Goal: Task Accomplishment & Management: Use online tool/utility

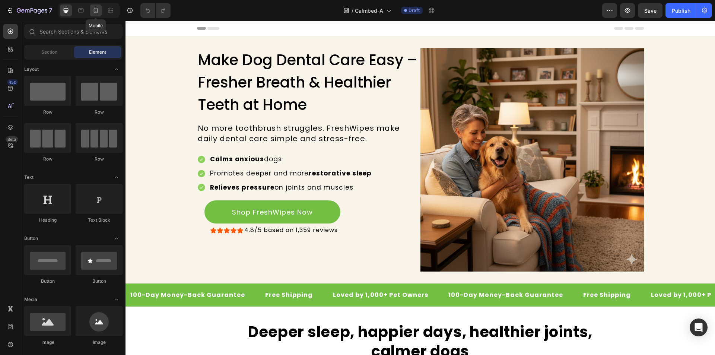
click at [93, 10] on icon at bounding box center [95, 10] width 7 height 7
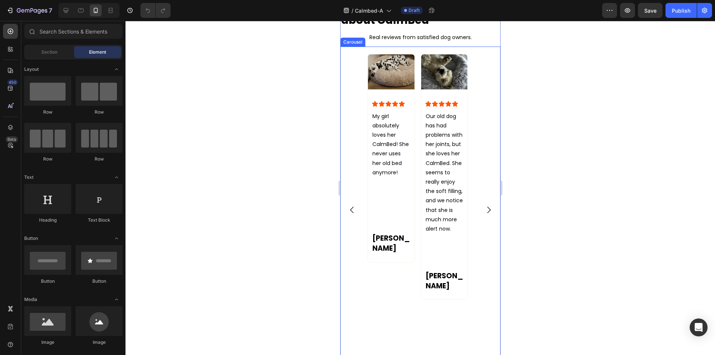
scroll to position [1457, 0]
click at [395, 29] on h2 "See what our customers say about CalmBed" at bounding box center [420, 13] width 160 height 29
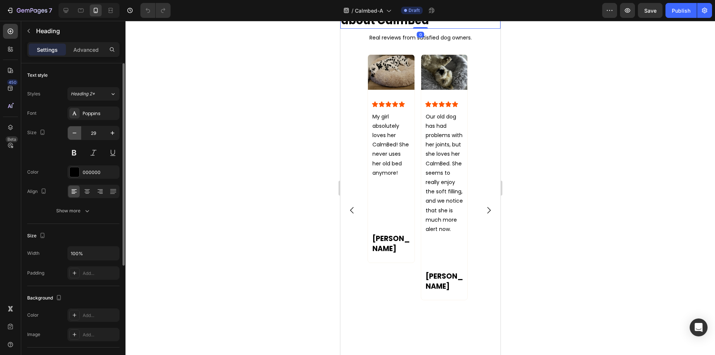
click at [71, 132] on icon "button" at bounding box center [74, 132] width 7 height 7
type input "28"
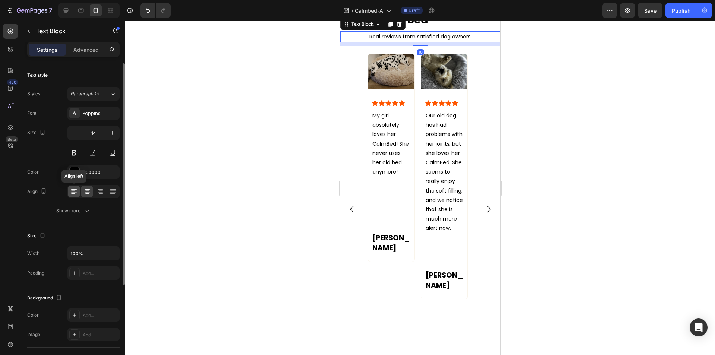
click at [71, 192] on icon at bounding box center [73, 191] width 7 height 7
click at [72, 132] on icon "button" at bounding box center [74, 132] width 7 height 7
type input "13"
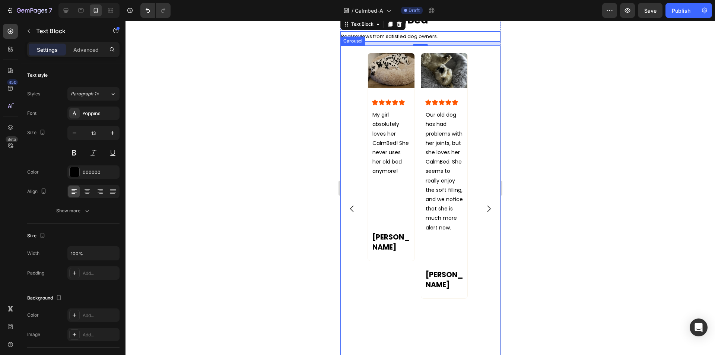
click at [479, 248] on div "Image Icon Icon Icon Icon Icon Icon List My girl absolutely loves her CalmBed! …" at bounding box center [420, 209] width 160 height 312
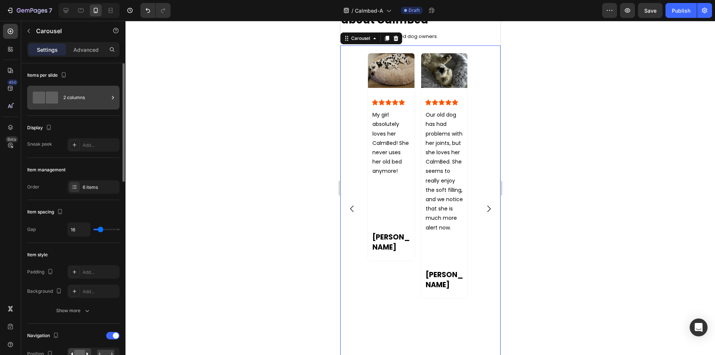
click at [86, 96] on div "2 columns" at bounding box center [85, 97] width 45 height 17
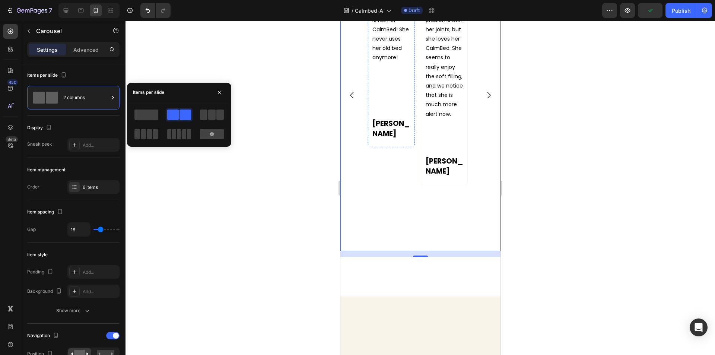
scroll to position [1571, 0]
click at [147, 120] on div at bounding box center [146, 114] width 27 height 13
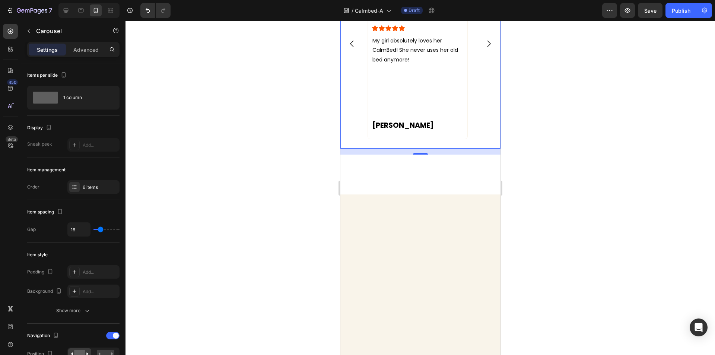
click at [483, 48] on icon "Carousel Next Arrow" at bounding box center [487, 43] width 9 height 9
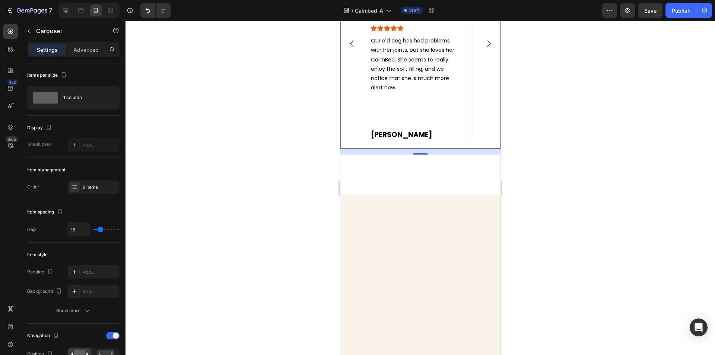
click at [483, 48] on icon "Carousel Next Arrow" at bounding box center [487, 43] width 9 height 9
click at [350, 47] on icon "Carousel Back Arrow" at bounding box center [350, 44] width 3 height 6
click at [380, 111] on p at bounding box center [417, 106] width 90 height 9
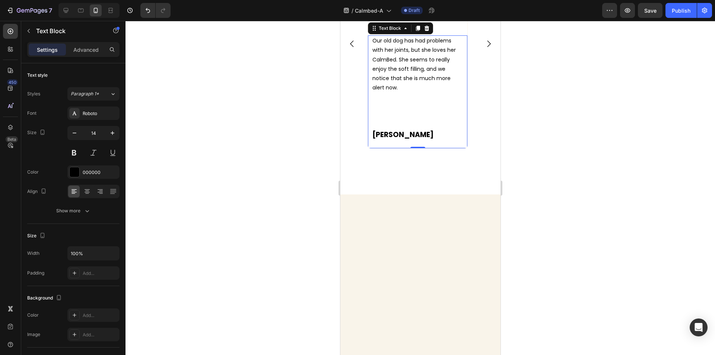
click at [380, 111] on p "Rich Text Editor. Editing area: main" at bounding box center [417, 106] width 90 height 9
click at [483, 48] on icon "Carousel Next Arrow" at bounding box center [487, 43] width 9 height 9
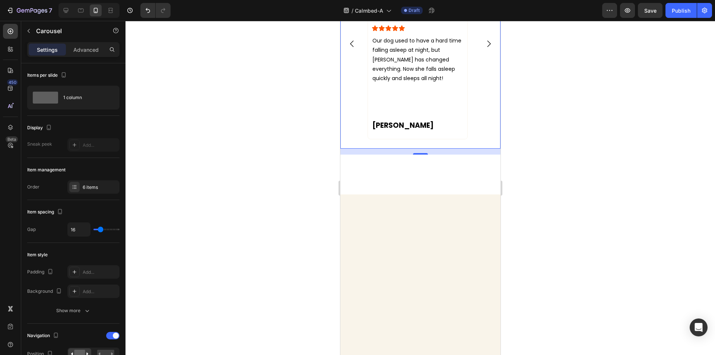
click at [483, 48] on icon "Carousel Next Arrow" at bounding box center [487, 43] width 9 height 9
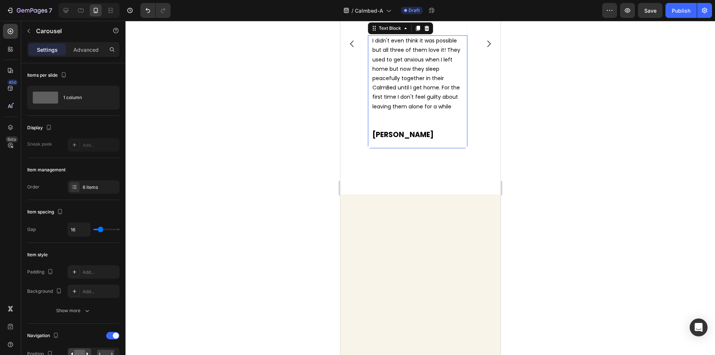
click at [399, 111] on p "I didn't even think it was possible but all three of them love it! They used to…" at bounding box center [417, 73] width 90 height 75
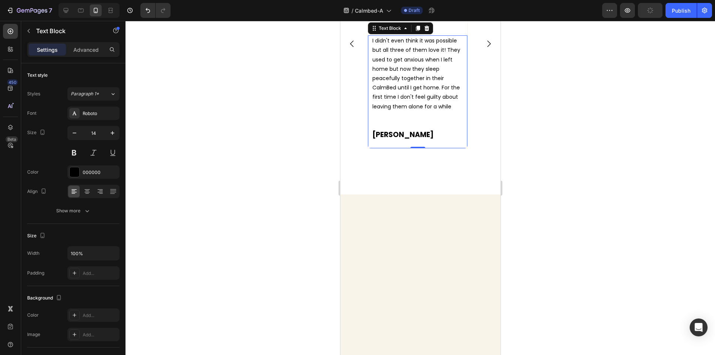
click at [375, 121] on p "Rich Text Editor. Editing area: main" at bounding box center [417, 115] width 90 height 9
click at [483, 44] on icon "Carousel Next Arrow" at bounding box center [487, 38] width 9 height 9
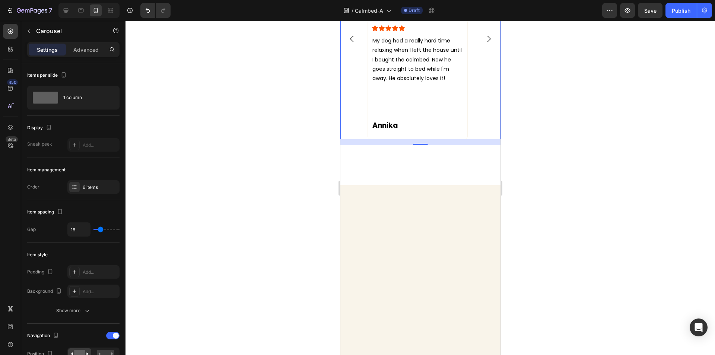
click at [483, 44] on icon "Carousel Next Arrow" at bounding box center [487, 38] width 9 height 9
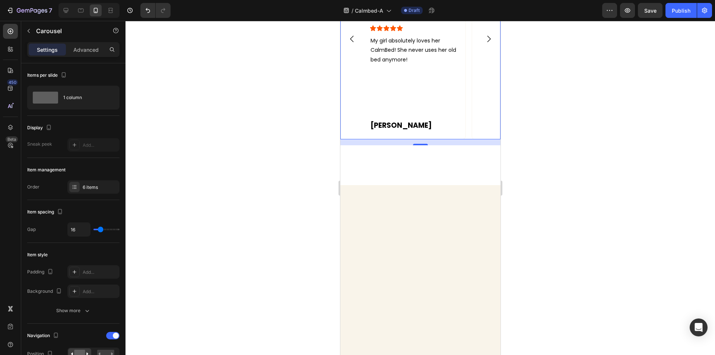
click at [483, 44] on icon "Carousel Next Arrow" at bounding box center [487, 38] width 9 height 9
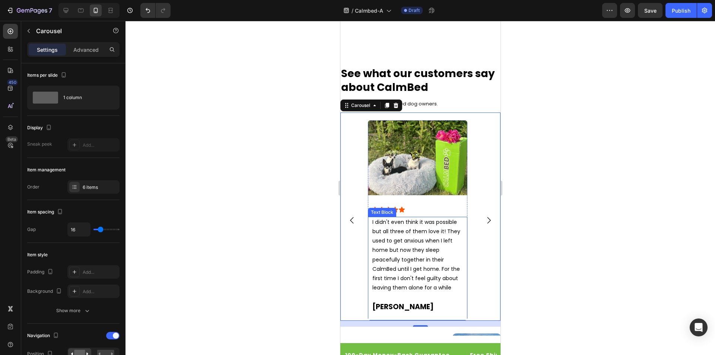
scroll to position [1693, 0]
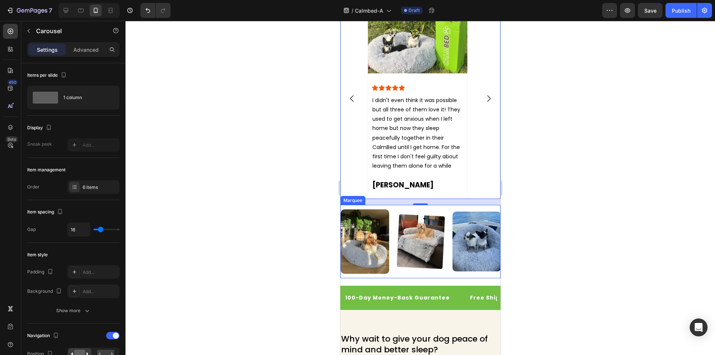
click at [440, 205] on div "Image Image Image Image Image" at bounding box center [479, 241] width 279 height 73
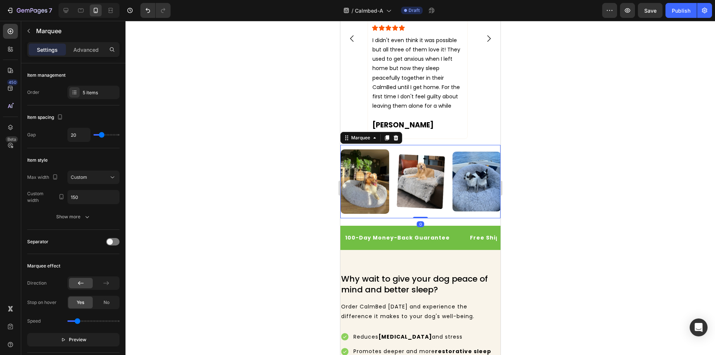
scroll to position [1753, 0]
click at [84, 49] on p "Advanced" at bounding box center [85, 50] width 25 height 8
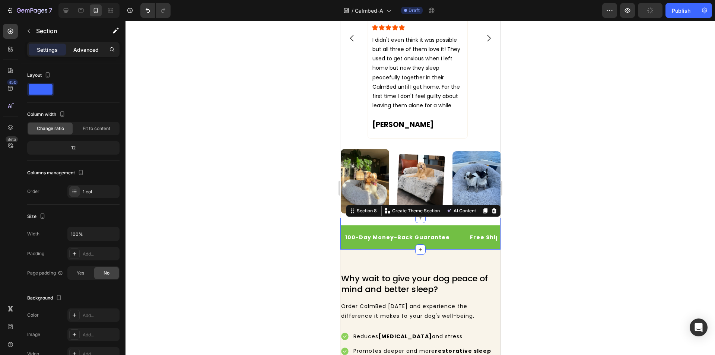
click at [89, 51] on p "Advanced" at bounding box center [85, 50] width 25 height 8
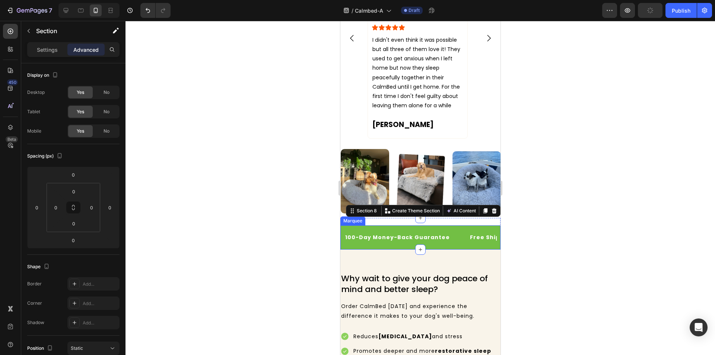
click at [360, 225] on div "100-Day Money-Back Guarantee Text Block Free Shipping Text Block Loved by 1,000…" at bounding box center [420, 237] width 160 height 24
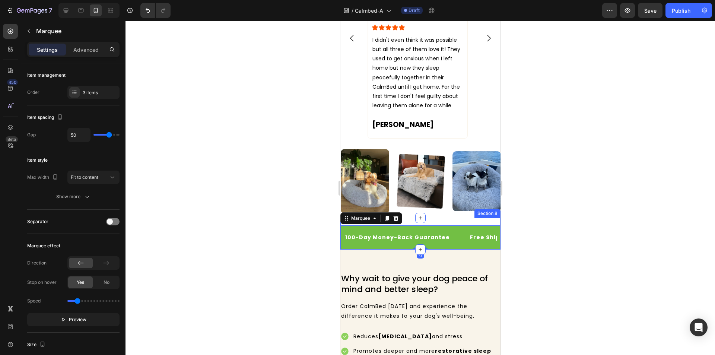
click at [411, 218] on div "100-Day Money-Back Guarantee Text Block Free Shipping Text Block Loved by 1,000…" at bounding box center [420, 234] width 160 height 32
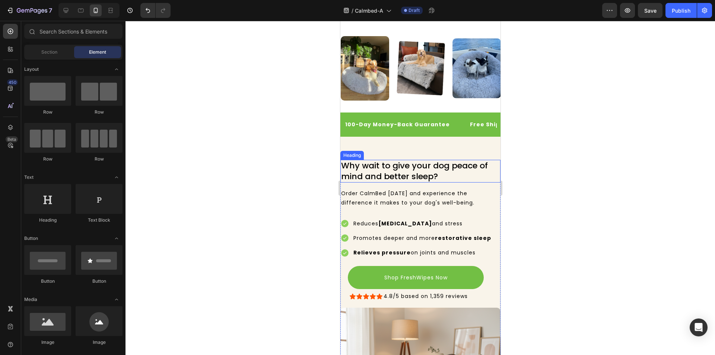
scroll to position [1883, 0]
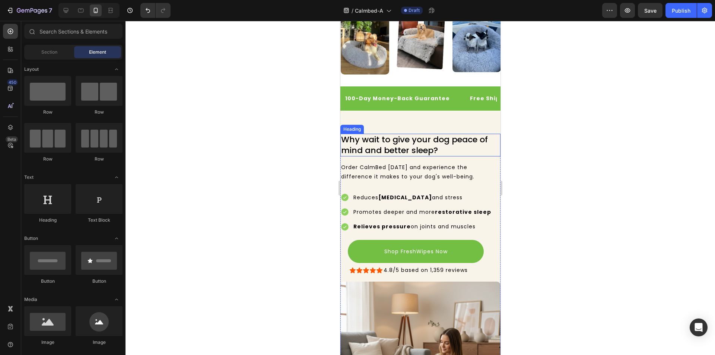
click at [421, 142] on h2 "Why wait to give your dog peace of mind and better sleep?" at bounding box center [420, 145] width 160 height 23
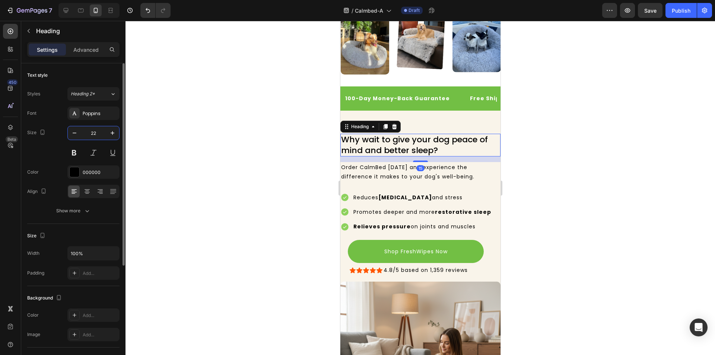
click at [101, 130] on input "22" at bounding box center [93, 132] width 25 height 13
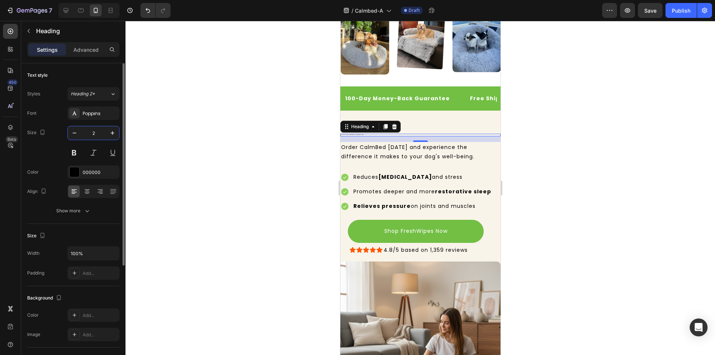
type input "28"
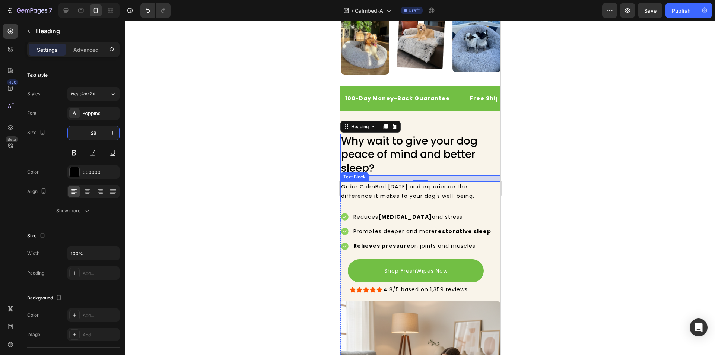
click at [421, 200] on p "Order CalmBed [DATE] and experience the difference it makes to your dog's well-…" at bounding box center [420, 191] width 159 height 19
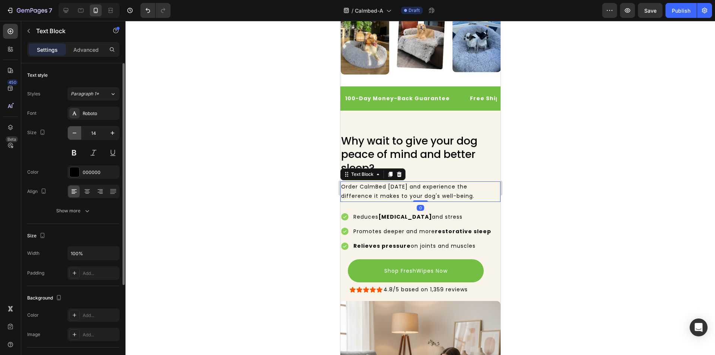
click at [70, 134] on button "button" at bounding box center [74, 132] width 13 height 13
type input "13"
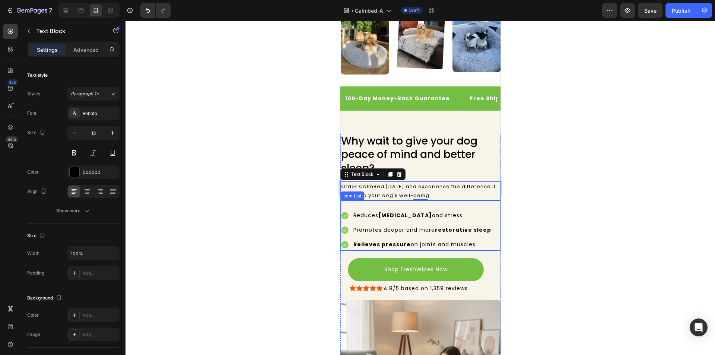
click at [490, 217] on div "Reduces separation anxiety and stress Promotes deeper and more restorative slee…" at bounding box center [420, 230] width 160 height 41
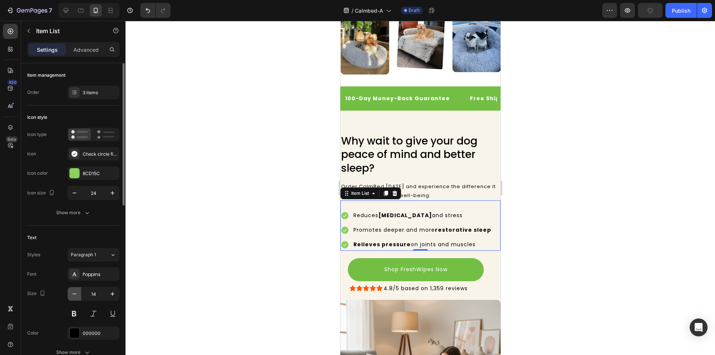
click at [72, 291] on icon "button" at bounding box center [74, 293] width 7 height 7
type input "13"
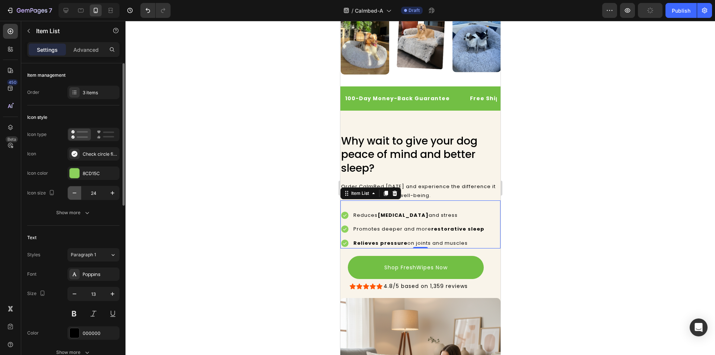
click at [73, 197] on button "button" at bounding box center [74, 192] width 13 height 13
type input "20"
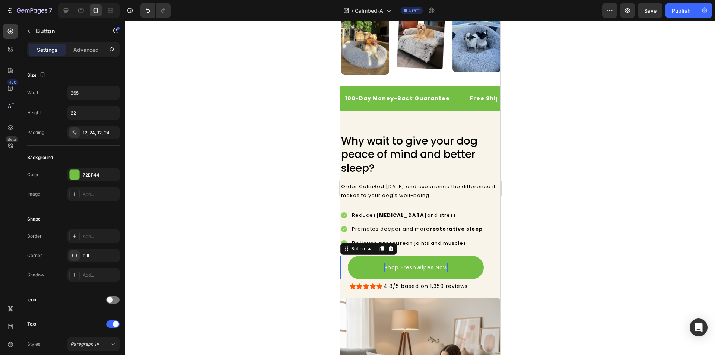
click at [437, 266] on p "Shop FreshWipes Now" at bounding box center [415, 267] width 63 height 9
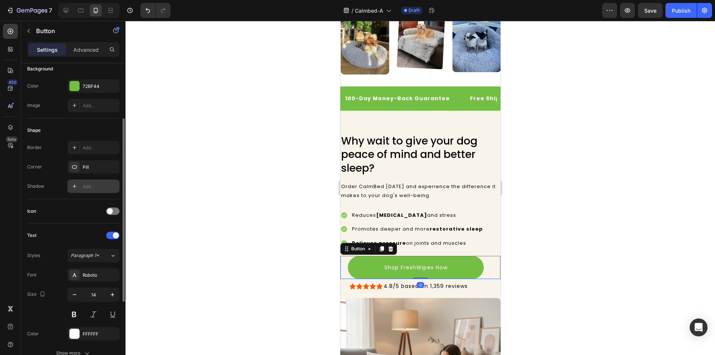
scroll to position [91, 0]
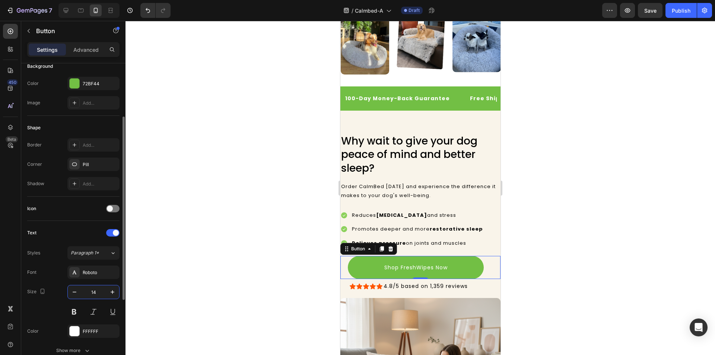
click at [100, 292] on input "14" at bounding box center [93, 291] width 25 height 13
type input "20"
click at [473, 285] on div "Icon Icon Icon Icon Icon Icon List 4.8/5 based on 1,359 reviews Text Block Row" at bounding box center [420, 285] width 160 height 13
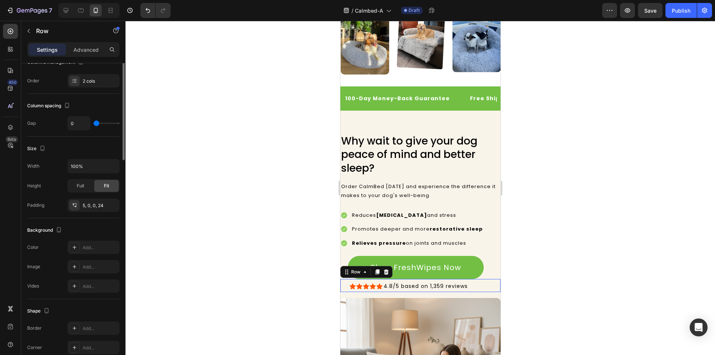
scroll to position [0, 0]
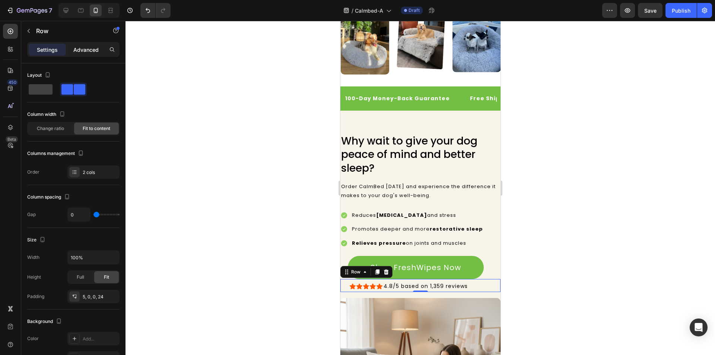
click at [91, 50] on p "Advanced" at bounding box center [85, 50] width 25 height 8
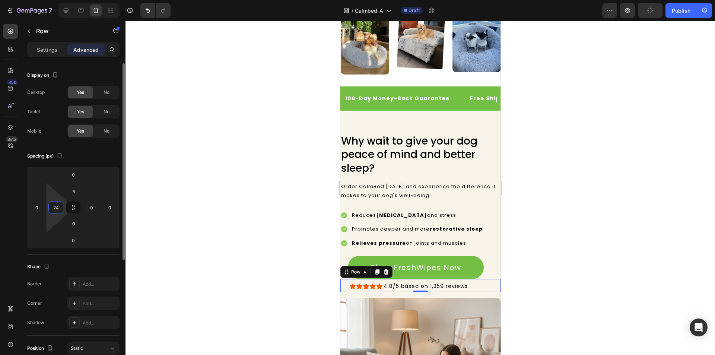
click at [60, 206] on input "24" at bounding box center [55, 207] width 11 height 11
type input "24"
click at [92, 206] on input "0" at bounding box center [91, 207] width 11 height 11
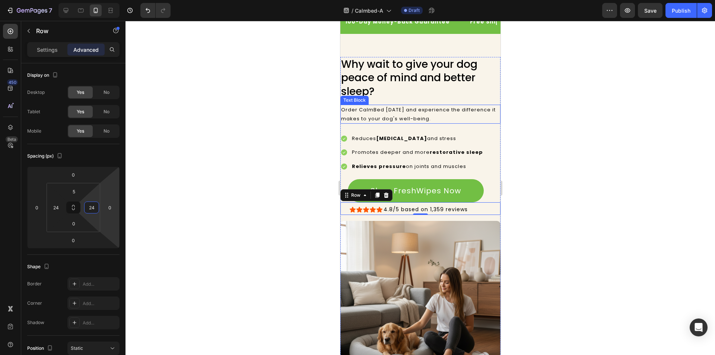
scroll to position [1960, 0]
type input "24"
click at [44, 52] on p "Settings" at bounding box center [47, 50] width 21 height 8
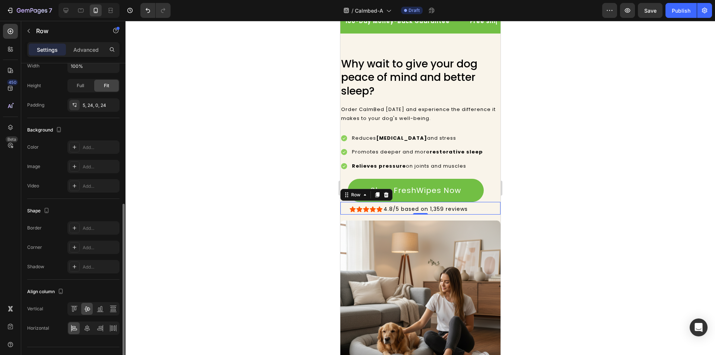
scroll to position [207, 0]
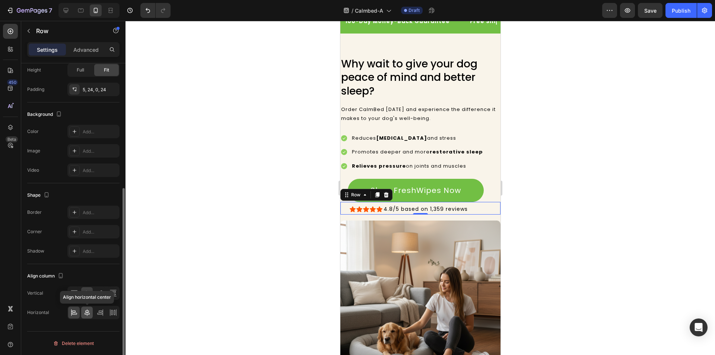
click at [87, 312] on icon at bounding box center [86, 312] width 5 height 7
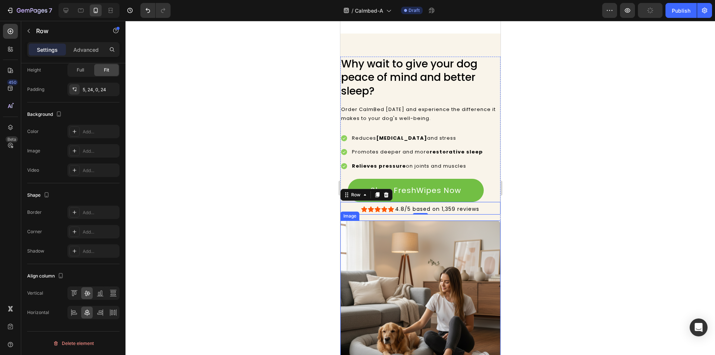
scroll to position [2116, 0]
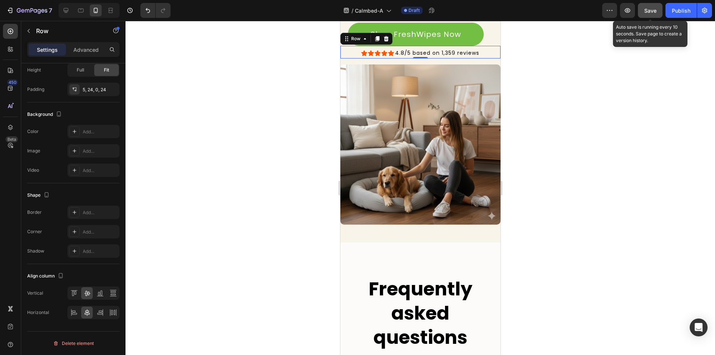
click at [656, 14] on div "Save" at bounding box center [650, 11] width 12 height 8
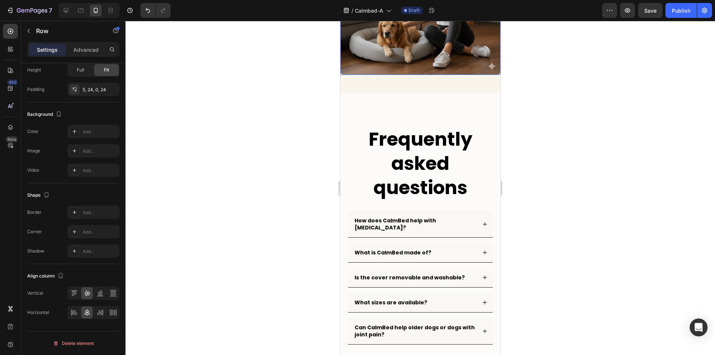
scroll to position [2266, 0]
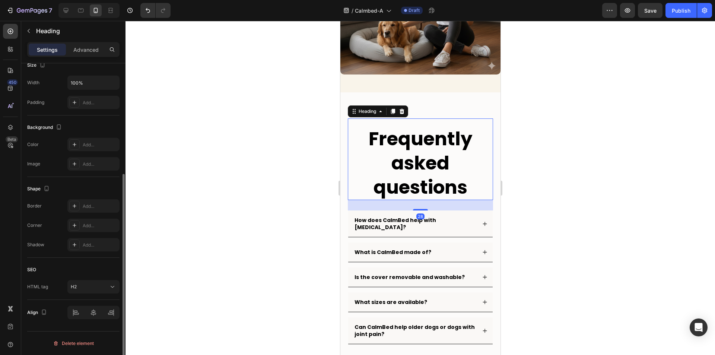
click at [416, 161] on h2 "Frequently asked questions" at bounding box center [419, 163] width 145 height 74
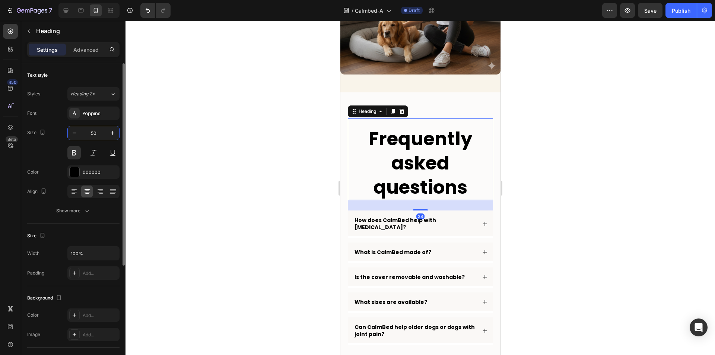
click at [98, 133] on input "50" at bounding box center [93, 132] width 25 height 13
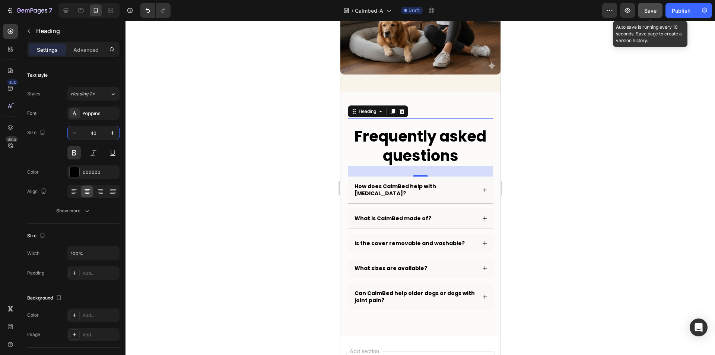
type input "40"
click at [658, 6] on button "Save" at bounding box center [650, 10] width 25 height 15
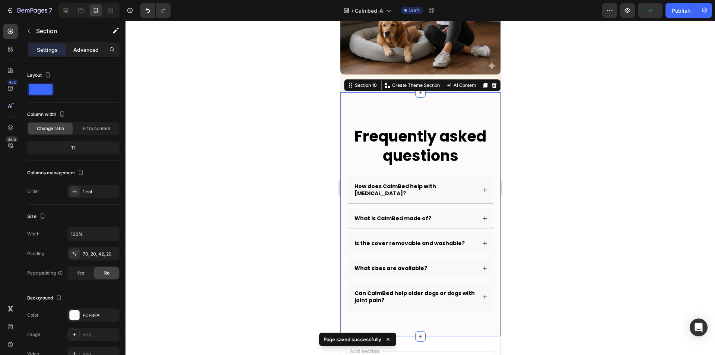
click at [86, 46] on p "Advanced" at bounding box center [85, 50] width 25 height 8
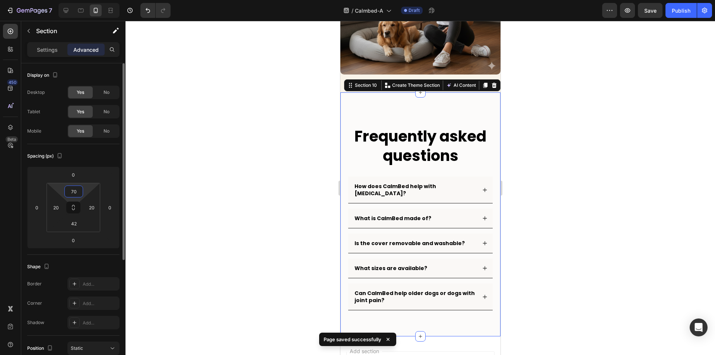
click at [76, 191] on input "70" at bounding box center [73, 191] width 15 height 11
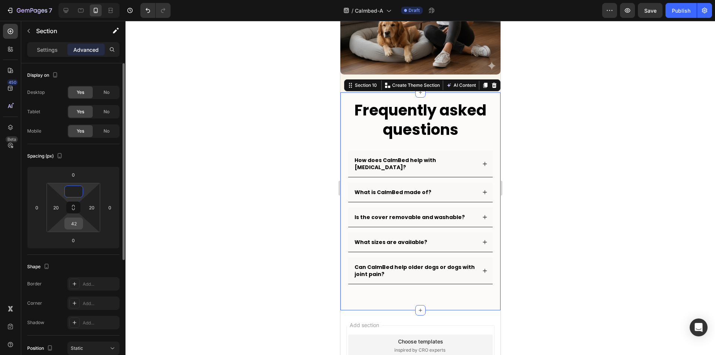
type input "0"
click at [72, 228] on input "42" at bounding box center [73, 223] width 15 height 11
type input "0"
click at [72, 193] on input "0" at bounding box center [73, 191] width 15 height 11
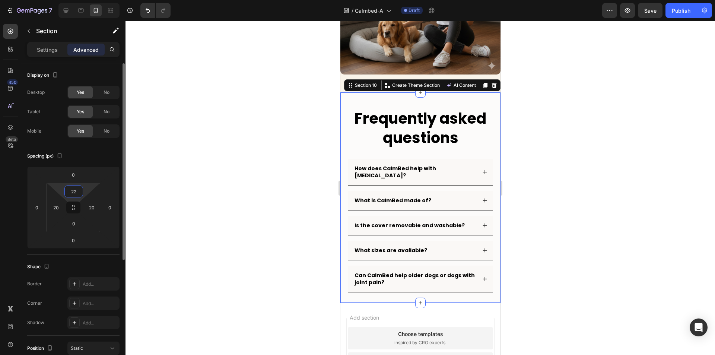
type input "2"
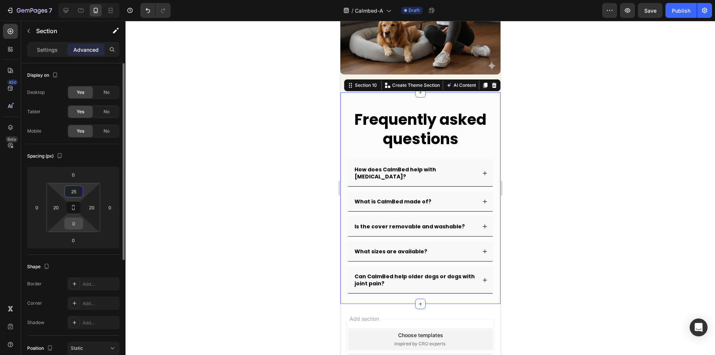
type input "25"
click at [74, 226] on input "0" at bounding box center [73, 223] width 15 height 11
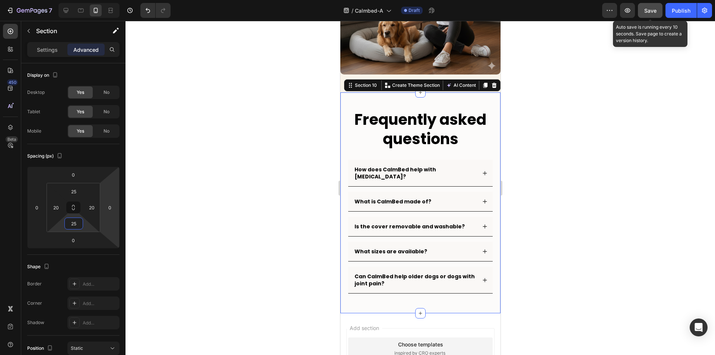
type input "25"
click at [651, 10] on span "Save" at bounding box center [650, 10] width 12 height 6
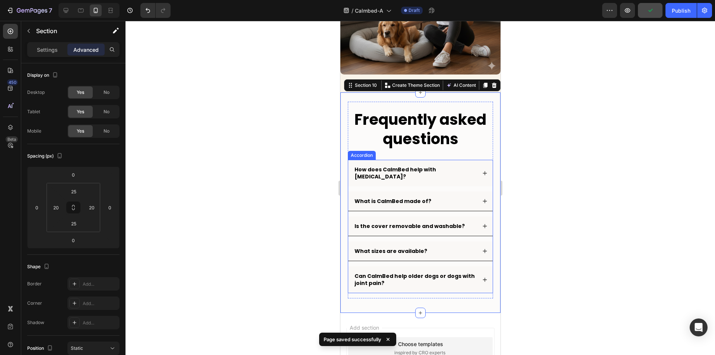
click at [482, 168] on div "How does CalmBed help with [MEDICAL_DATA]?" at bounding box center [420, 173] width 144 height 26
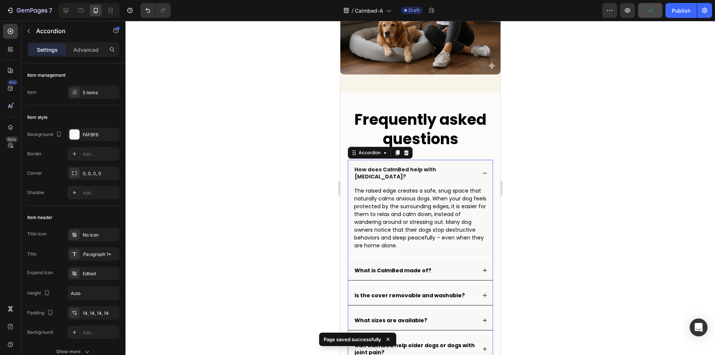
click at [482, 168] on div "How does CalmBed help with [MEDICAL_DATA]?" at bounding box center [420, 173] width 144 height 26
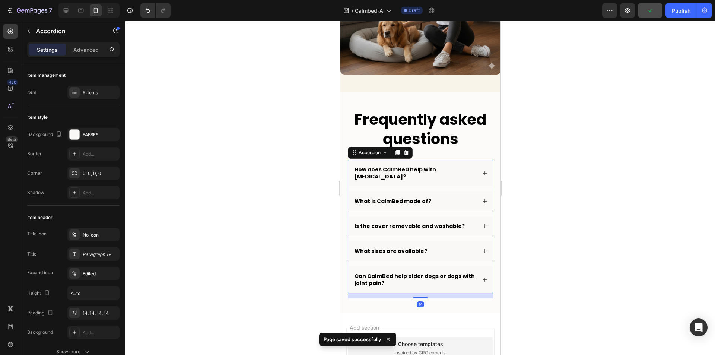
click at [482, 168] on div "How does CalmBed help with [MEDICAL_DATA]?" at bounding box center [420, 173] width 144 height 26
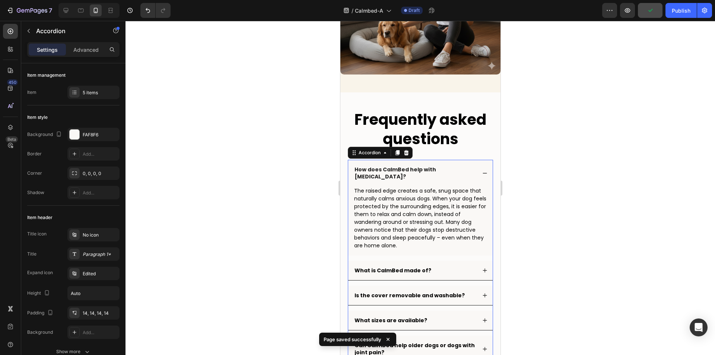
click at [482, 168] on div "How does CalmBed help with [MEDICAL_DATA]?" at bounding box center [420, 173] width 144 height 26
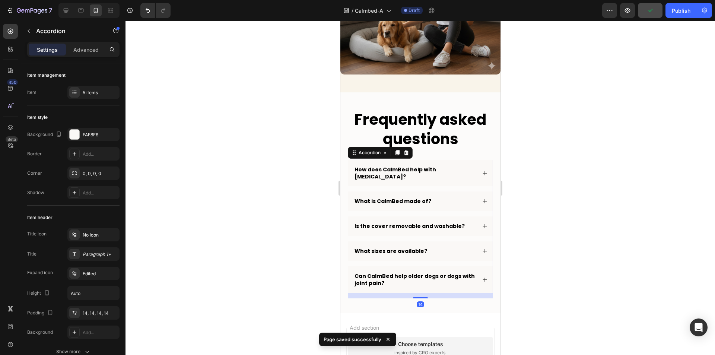
click at [482, 168] on div "How does CalmBed help with [MEDICAL_DATA]?" at bounding box center [420, 173] width 144 height 26
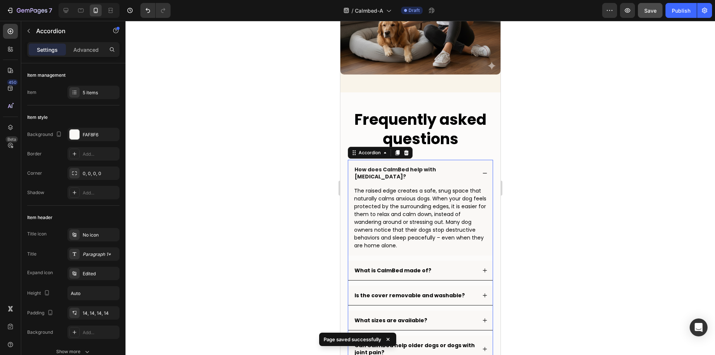
click at [482, 168] on div "How does CalmBed help with [MEDICAL_DATA]?" at bounding box center [420, 173] width 144 height 26
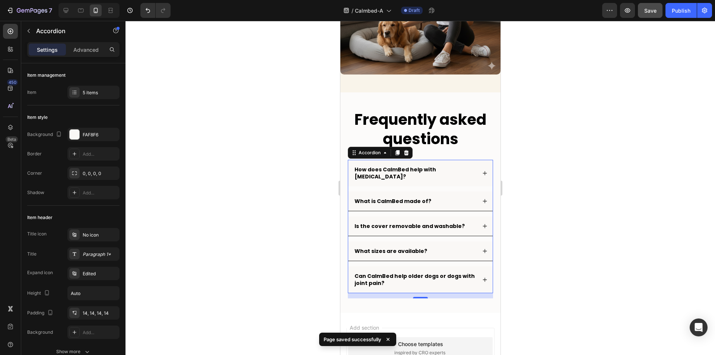
click at [482, 168] on div "How does CalmBed help with [MEDICAL_DATA]?" at bounding box center [420, 173] width 144 height 26
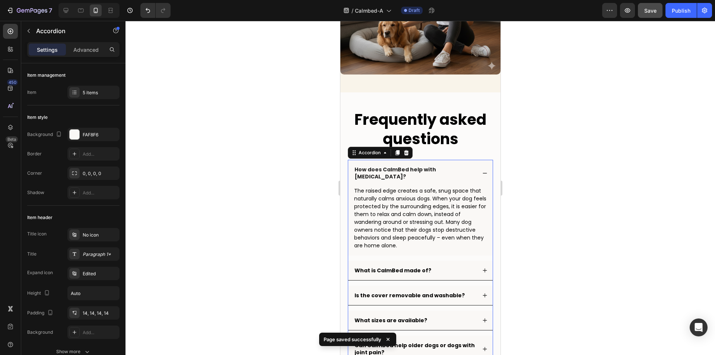
click at [482, 168] on div "How does CalmBed help with [MEDICAL_DATA]?" at bounding box center [420, 173] width 144 height 26
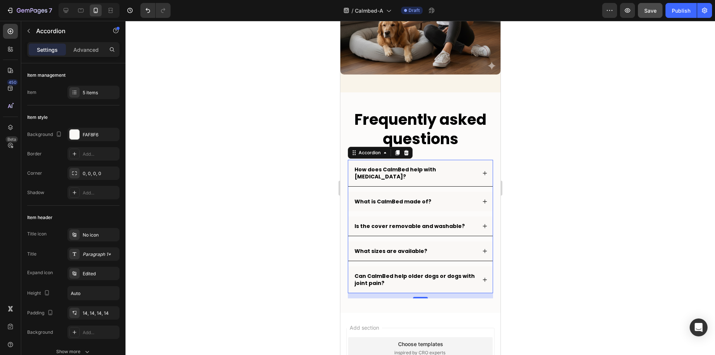
click at [479, 193] on div "What is CalmBed made of?" at bounding box center [420, 201] width 144 height 19
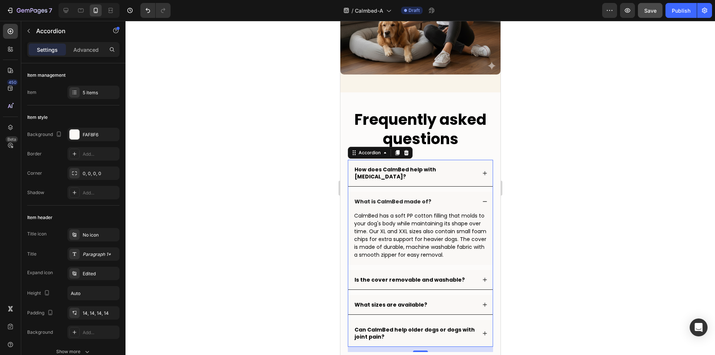
click at [479, 193] on div "What is CalmBed made of?" at bounding box center [420, 201] width 144 height 19
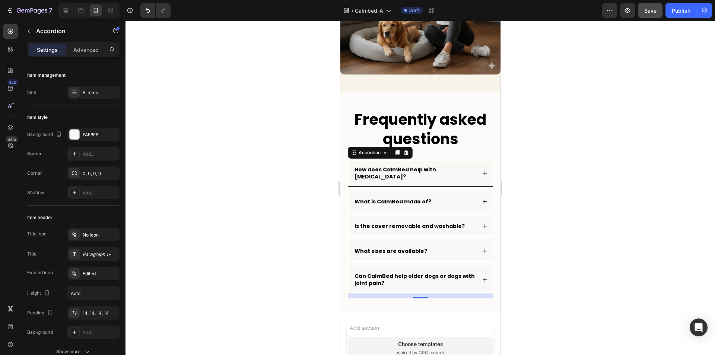
click at [479, 193] on div "What is CalmBed made of?" at bounding box center [420, 201] width 144 height 19
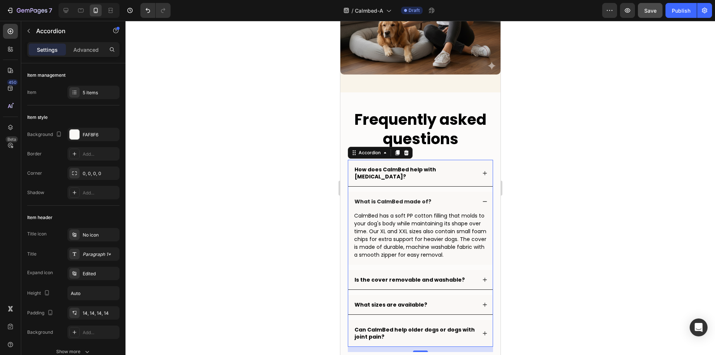
click at [479, 193] on div "What is CalmBed made of?" at bounding box center [420, 201] width 144 height 19
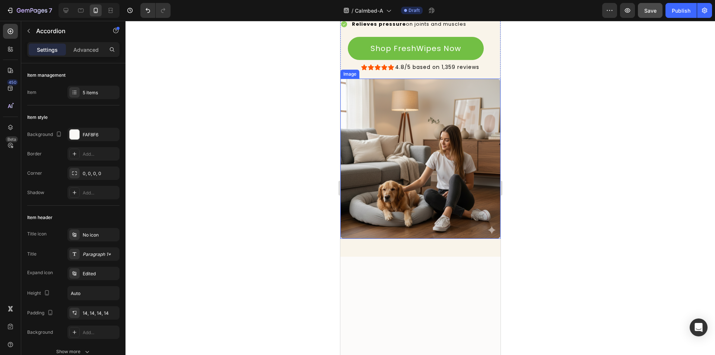
scroll to position [1930, 0]
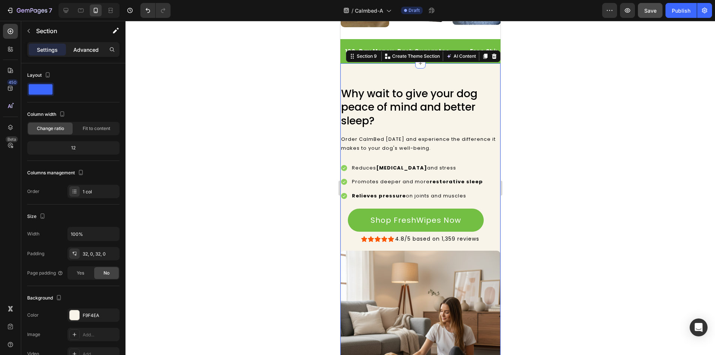
click at [96, 46] on p "Advanced" at bounding box center [85, 50] width 25 height 8
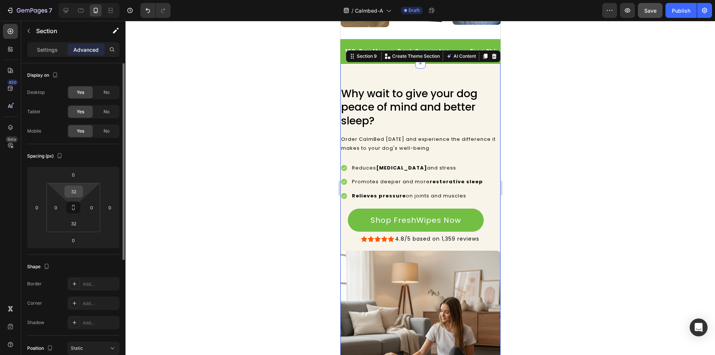
click at [74, 192] on input "32" at bounding box center [73, 191] width 15 height 11
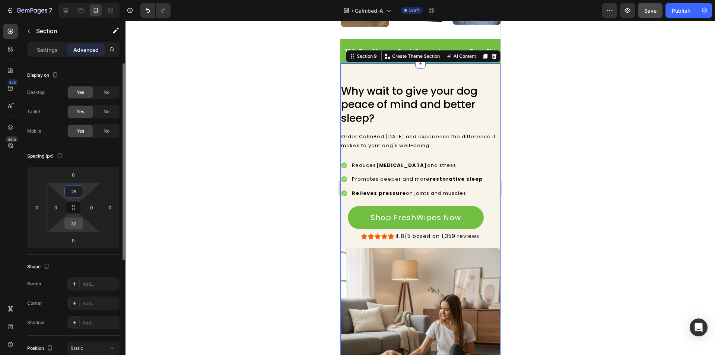
type input "25"
click at [74, 221] on input "32" at bounding box center [73, 223] width 15 height 11
type input "25"
click at [57, 208] on input "0" at bounding box center [55, 207] width 11 height 11
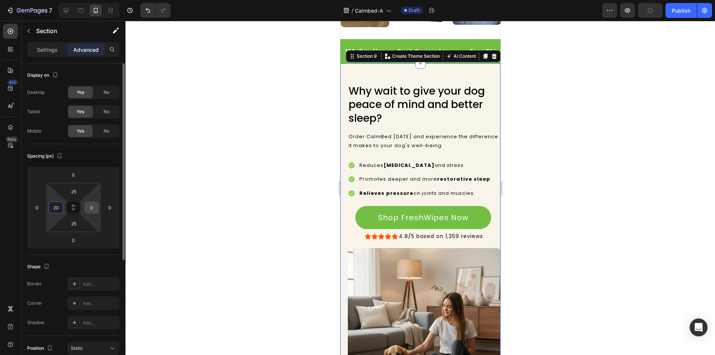
type input "20"
click at [92, 204] on input "0" at bounding box center [91, 207] width 11 height 11
type input "20"
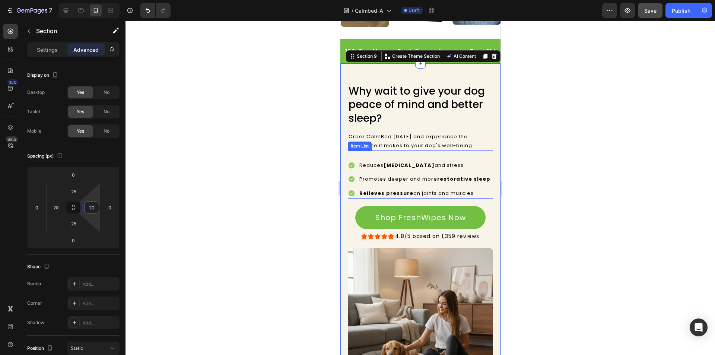
click at [485, 153] on div "Reduces separation anxiety and stress Promotes deeper and more restorative slee…" at bounding box center [419, 174] width 145 height 48
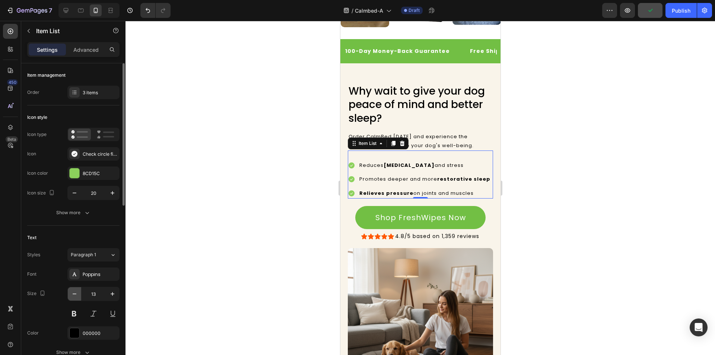
click at [71, 293] on icon "button" at bounding box center [74, 293] width 7 height 7
type input "12"
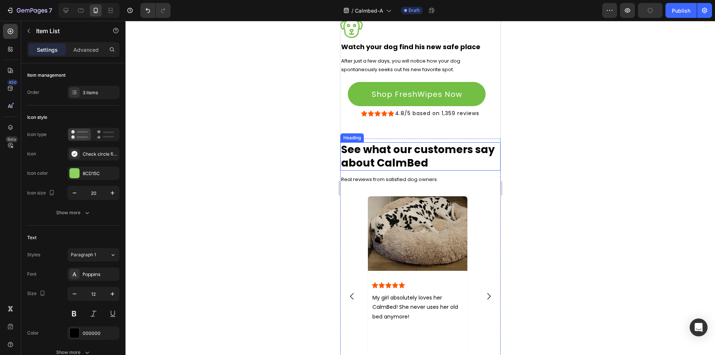
scroll to position [1510, 0]
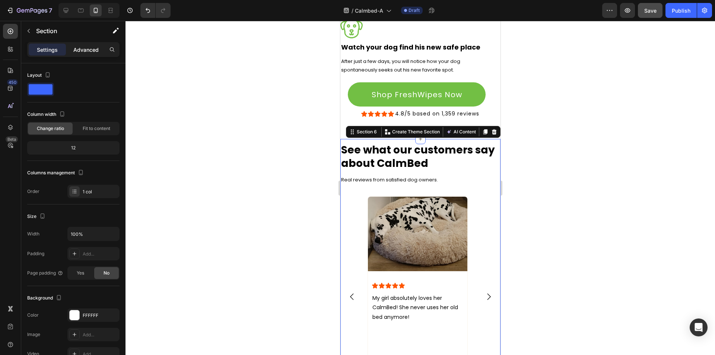
click at [82, 48] on p "Advanced" at bounding box center [85, 50] width 25 height 8
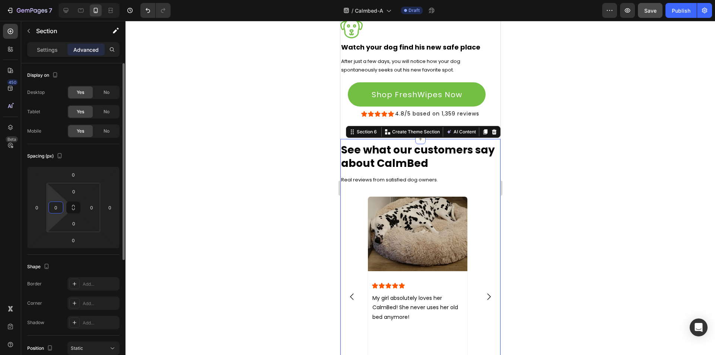
click at [58, 207] on input "0" at bounding box center [55, 207] width 11 height 11
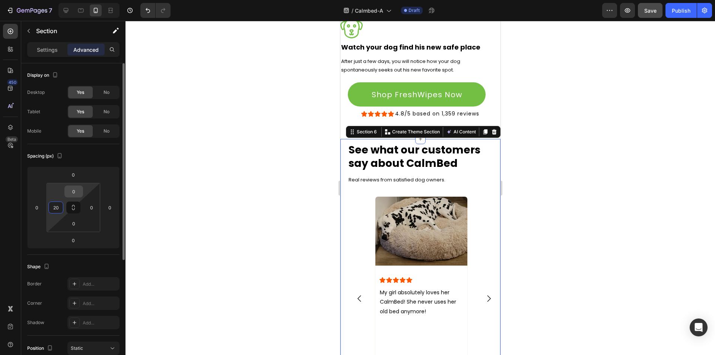
type input "20"
click at [75, 192] on input "0" at bounding box center [73, 191] width 15 height 11
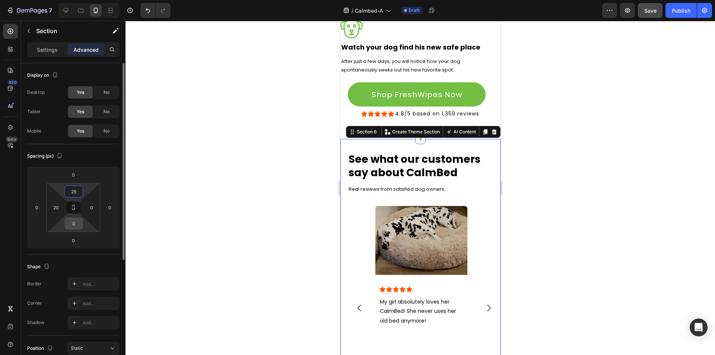
type input "25"
click at [73, 221] on input "0" at bounding box center [73, 223] width 15 height 11
type input "25"
click at [93, 207] on input "0" at bounding box center [91, 207] width 11 height 11
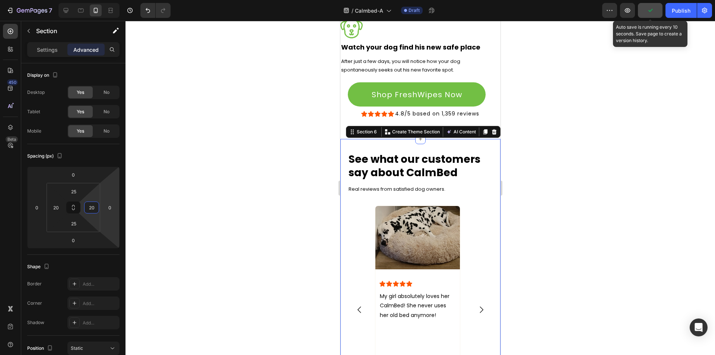
type input "20"
click at [654, 10] on icon "button" at bounding box center [649, 10] width 7 height 7
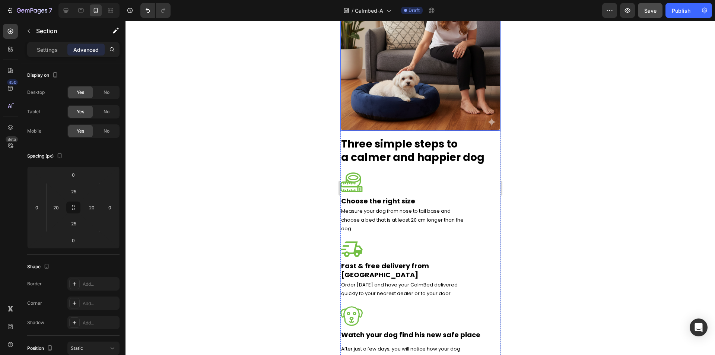
scroll to position [1084, 0]
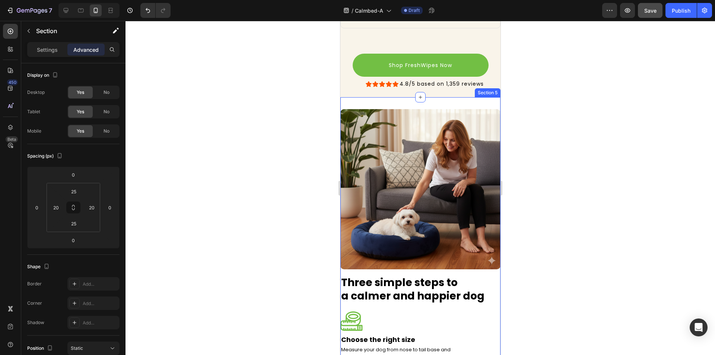
click at [474, 103] on div "Image Three simple steps to a calmer and happier dog Heading Image Choose the r…" at bounding box center [420, 330] width 160 height 467
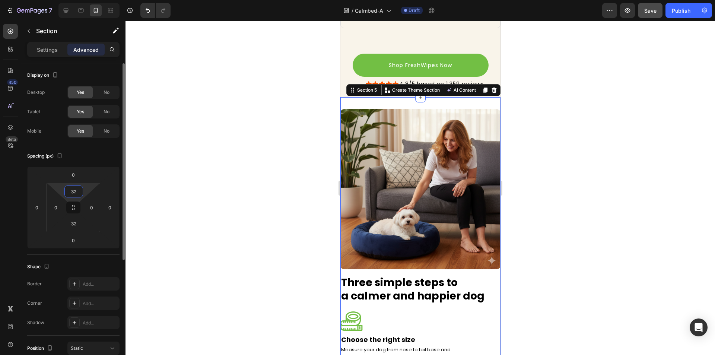
click at [76, 189] on input "32" at bounding box center [73, 191] width 15 height 11
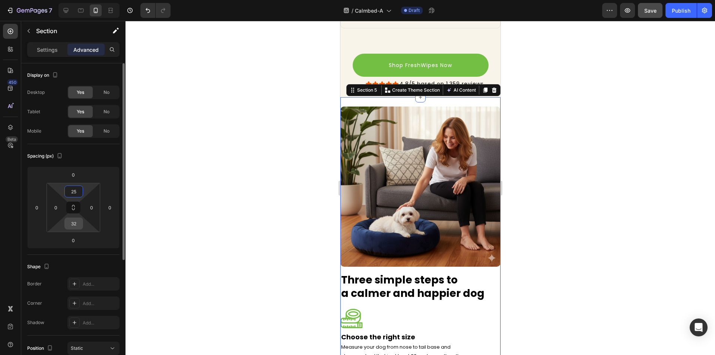
type input "25"
click at [76, 221] on input "32" at bounding box center [73, 223] width 15 height 11
type input "25"
click at [57, 208] on input "0" at bounding box center [55, 207] width 11 height 11
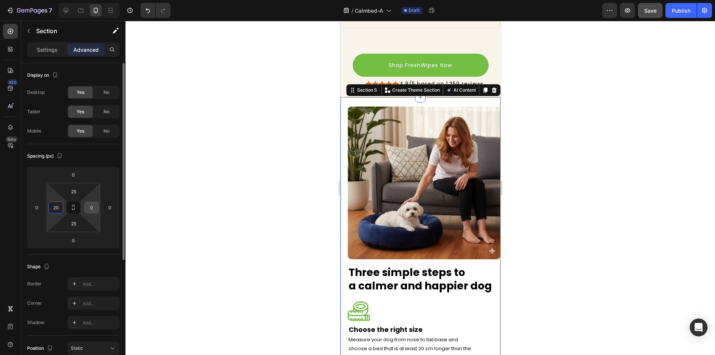
type input "20"
click at [94, 204] on input "0" at bounding box center [91, 207] width 11 height 11
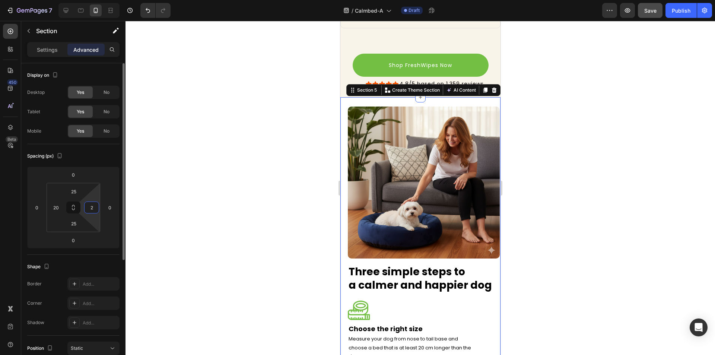
type input "20"
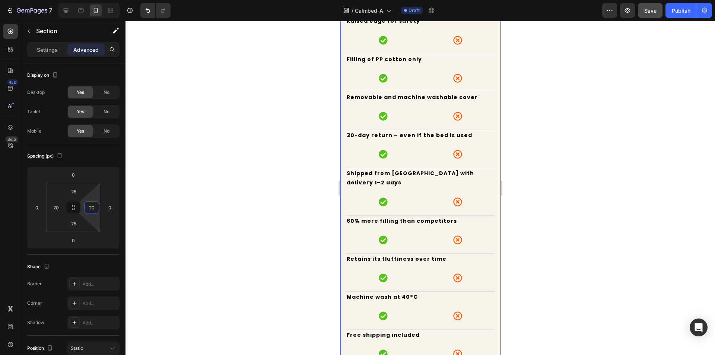
scroll to position [567, 0]
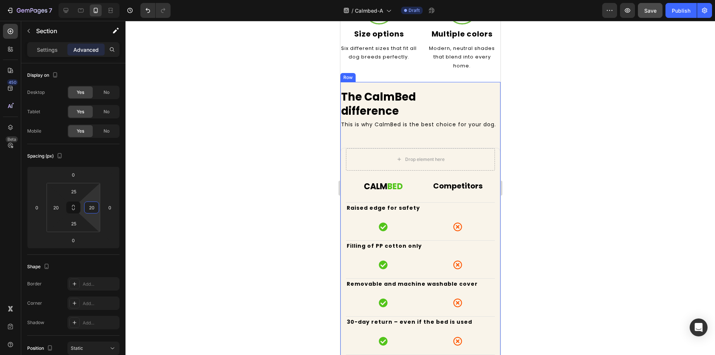
click at [485, 82] on div "The CalmBed difference Heading This is why CalmBed is the best choice for your …" at bounding box center [420, 352] width 160 height 541
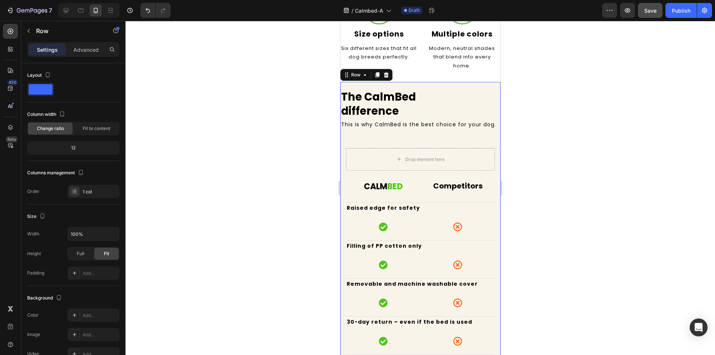
scroll to position [500, 0]
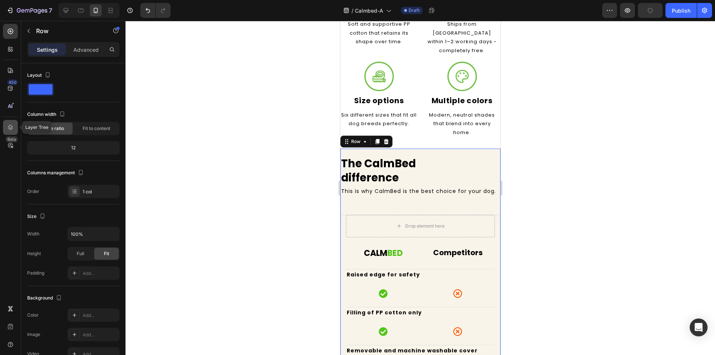
click at [8, 124] on icon at bounding box center [10, 127] width 7 height 7
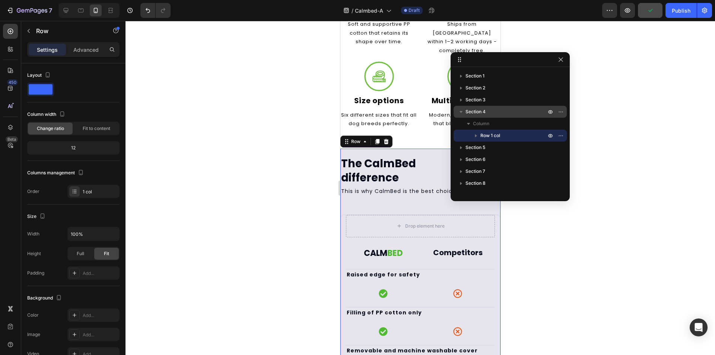
click at [494, 113] on p "Section 4" at bounding box center [506, 111] width 82 height 7
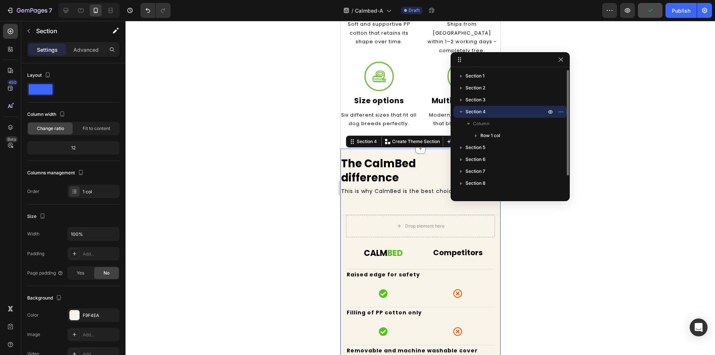
scroll to position [593, 0]
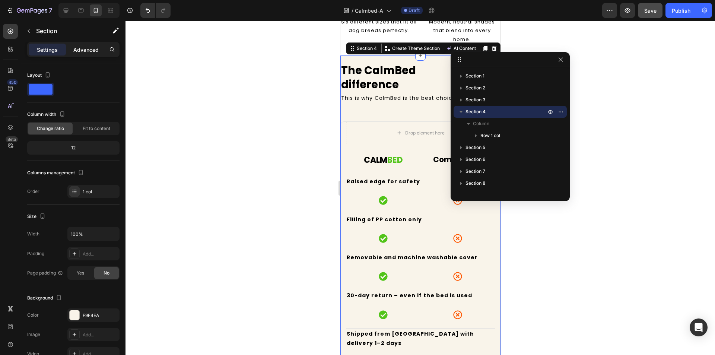
click at [89, 50] on p "Advanced" at bounding box center [85, 50] width 25 height 8
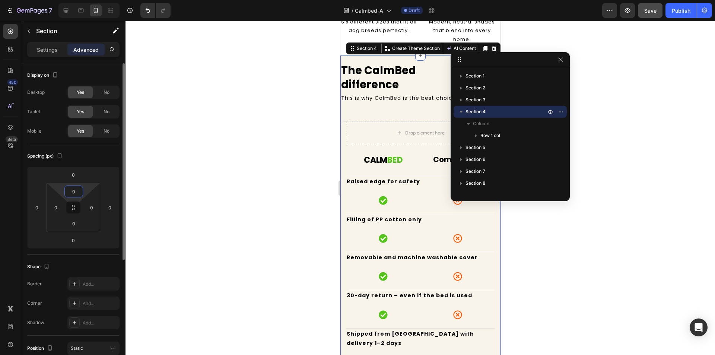
click at [74, 189] on input "0" at bounding box center [73, 191] width 15 height 11
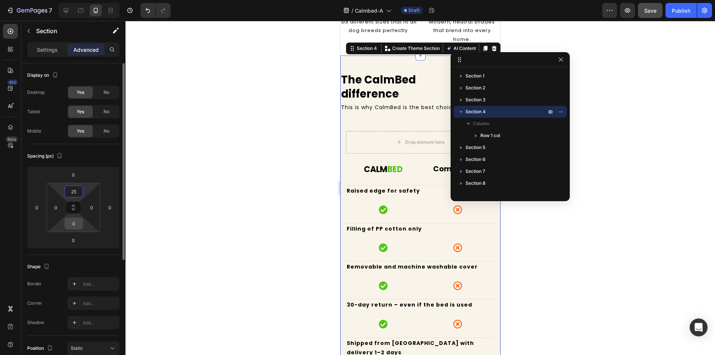
type input "25"
click at [73, 226] on input "0" at bounding box center [73, 223] width 15 height 11
type input "25"
click at [57, 207] on input "0" at bounding box center [55, 207] width 11 height 11
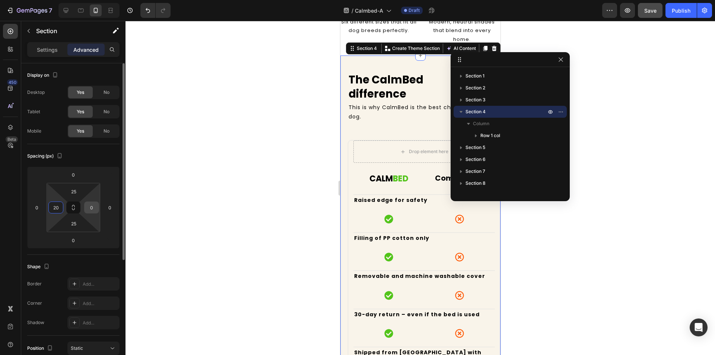
type input "20"
click at [93, 211] on input "0" at bounding box center [91, 207] width 11 height 11
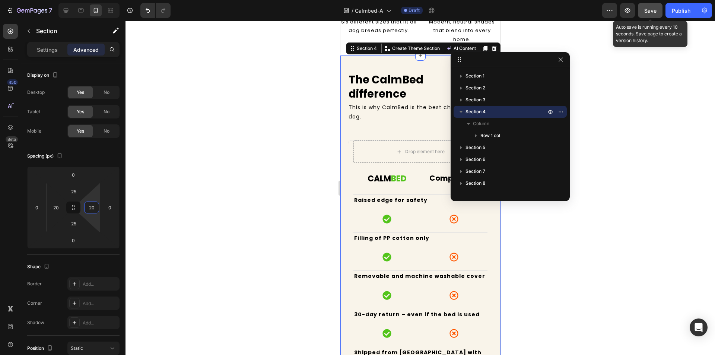
type input "20"
click at [654, 12] on span "Save" at bounding box center [650, 10] width 12 height 6
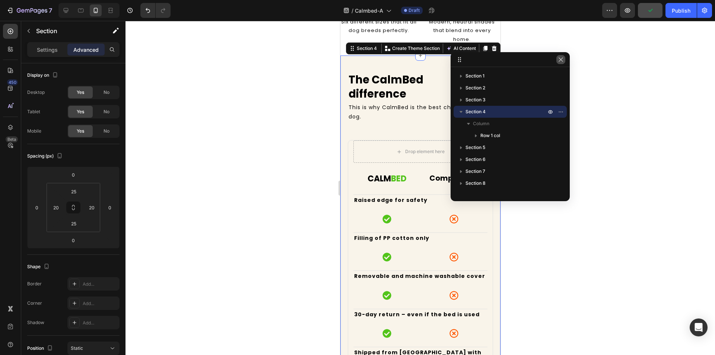
click at [563, 62] on icon "button" at bounding box center [561, 60] width 6 height 6
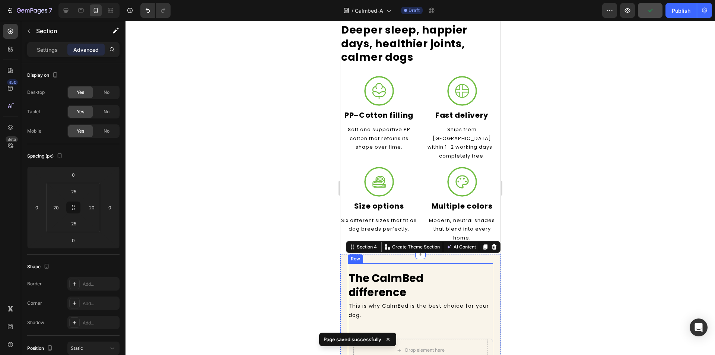
scroll to position [299, 0]
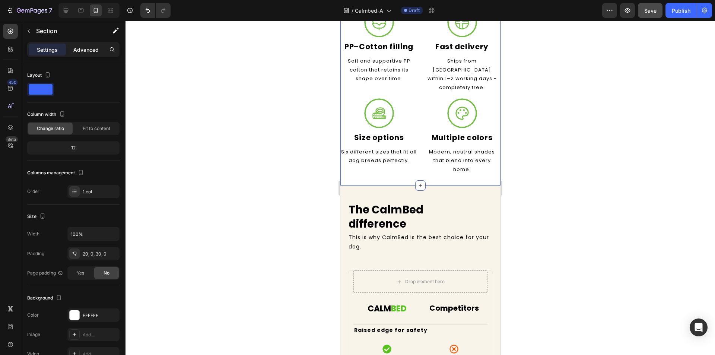
click at [87, 51] on p "Advanced" at bounding box center [85, 50] width 25 height 8
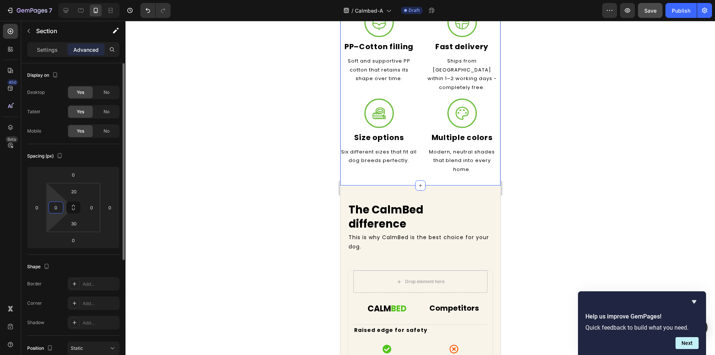
click at [57, 205] on input "0" at bounding box center [55, 207] width 11 height 11
type input "20"
click at [91, 204] on input "0" at bounding box center [91, 207] width 11 height 11
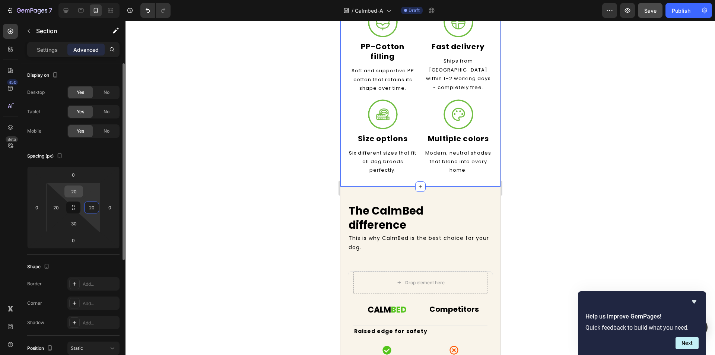
type input "20"
click at [77, 190] on input "20" at bounding box center [73, 191] width 15 height 11
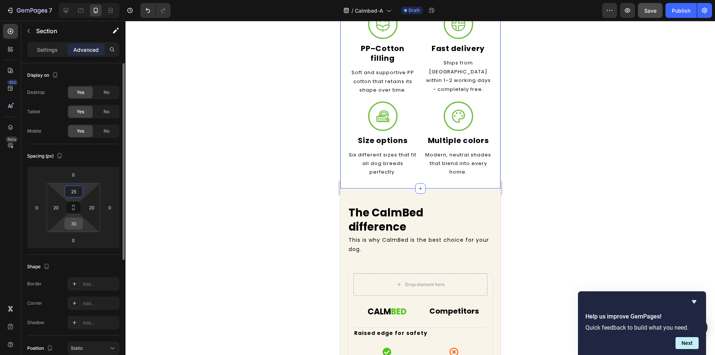
type input "25"
click at [76, 223] on input "30" at bounding box center [73, 223] width 15 height 11
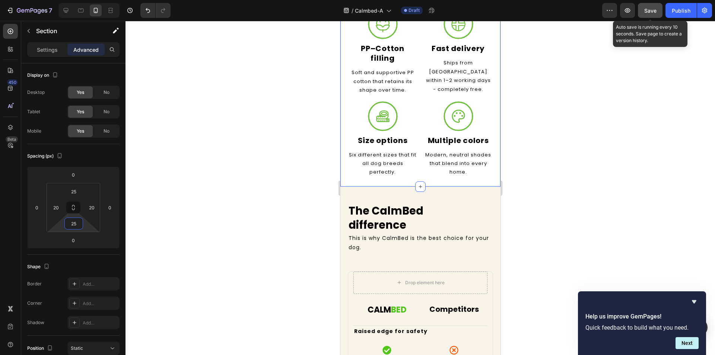
type input "25"
click at [652, 7] on div "Save" at bounding box center [650, 11] width 12 height 8
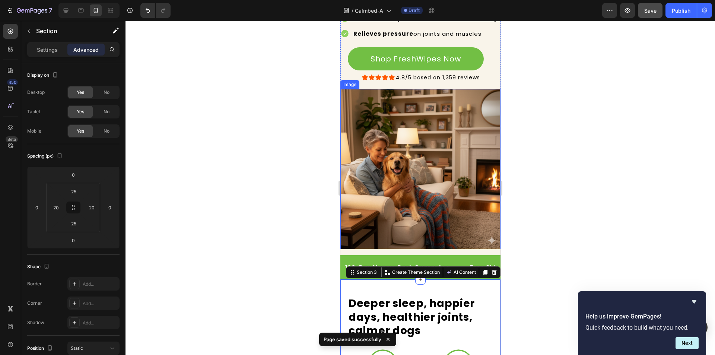
scroll to position [0, 0]
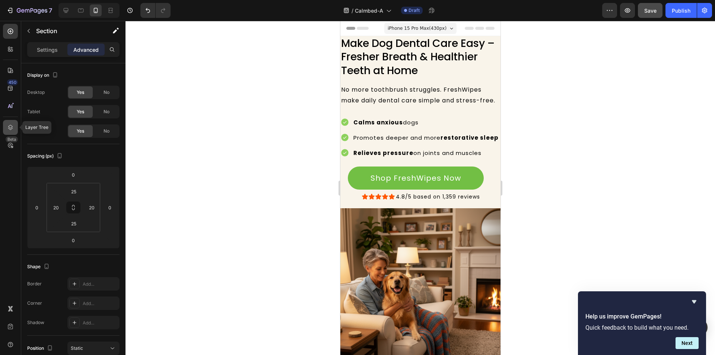
click at [13, 131] on icon at bounding box center [10, 127] width 7 height 7
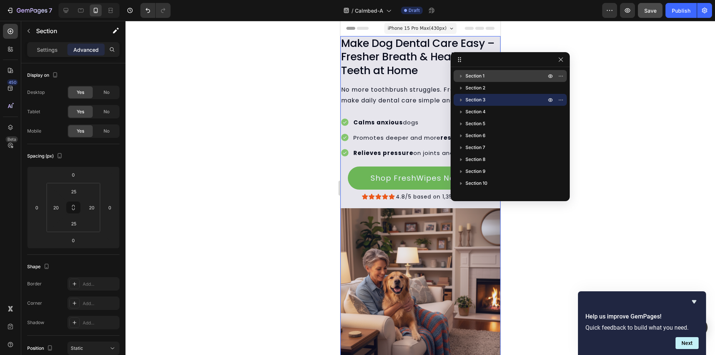
click at [492, 73] on p "Section 1" at bounding box center [506, 75] width 82 height 7
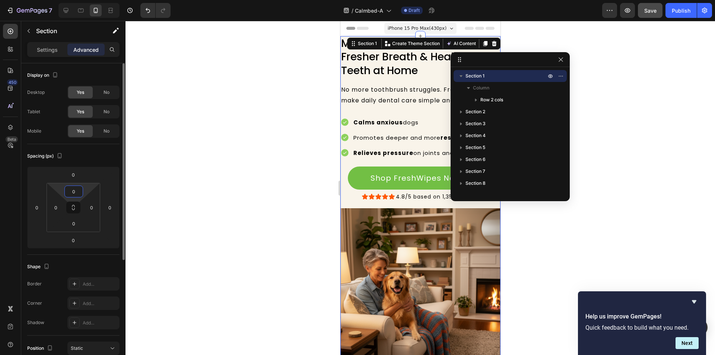
click at [73, 190] on input "0" at bounding box center [73, 191] width 15 height 11
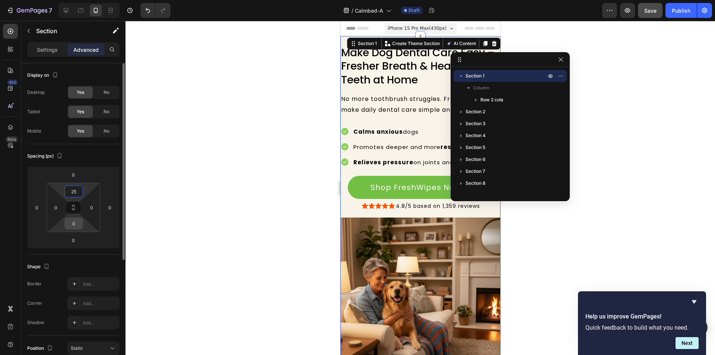
type input "25"
click at [72, 221] on input "0" at bounding box center [73, 223] width 15 height 11
type input "25"
click at [57, 208] on input "0" at bounding box center [55, 207] width 11 height 11
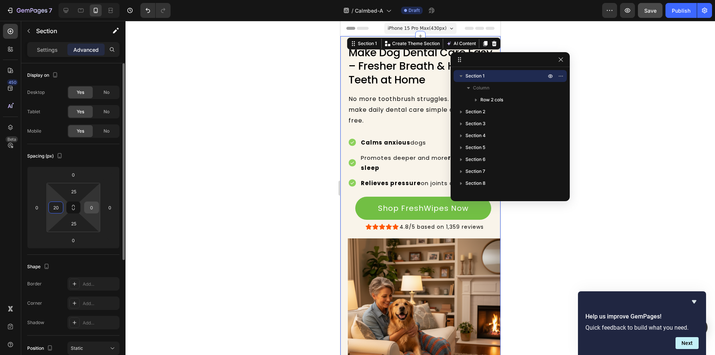
type input "20"
click at [93, 209] on input "0" at bounding box center [91, 207] width 11 height 11
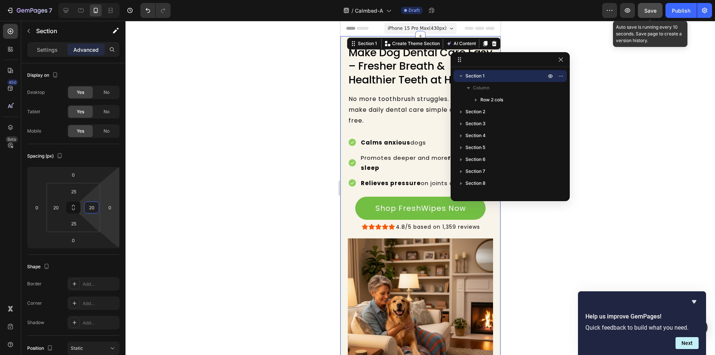
type input "20"
click at [653, 16] on button "Save" at bounding box center [650, 10] width 25 height 15
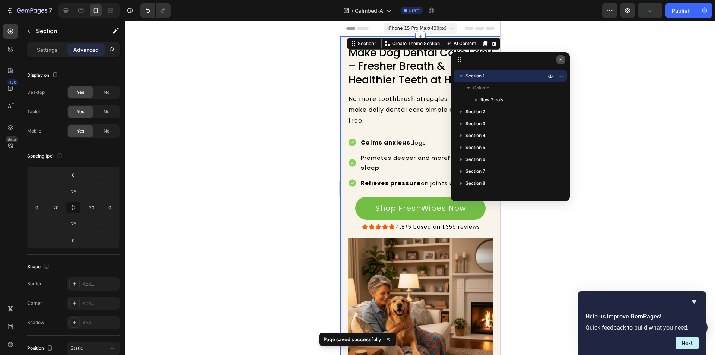
click at [561, 60] on icon "button" at bounding box center [560, 59] width 4 height 4
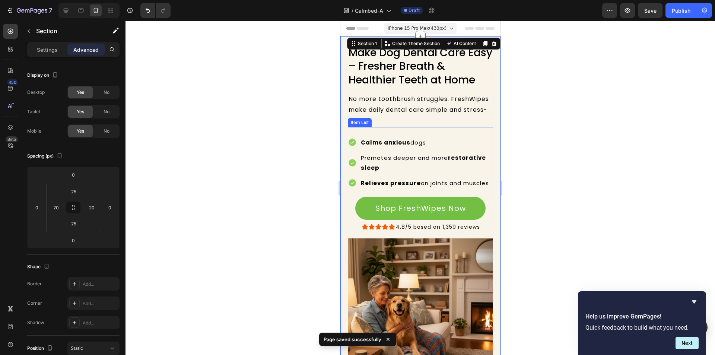
click at [470, 185] on p "Relieves pressure on joints and muscles" at bounding box center [425, 183] width 131 height 10
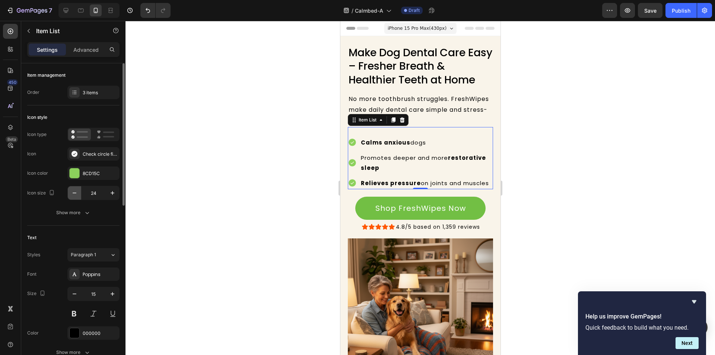
click at [73, 197] on button "button" at bounding box center [74, 192] width 13 height 13
type input "20"
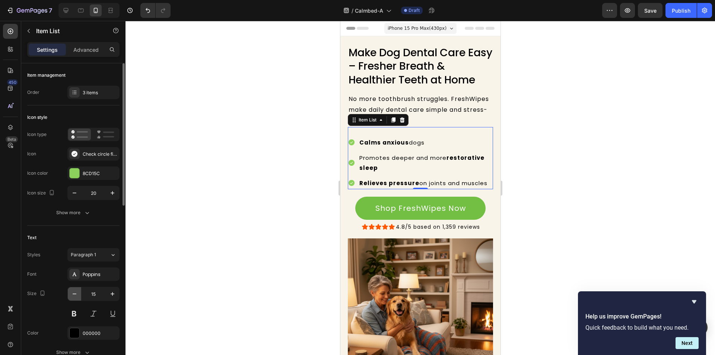
click at [77, 297] on button "button" at bounding box center [74, 293] width 13 height 13
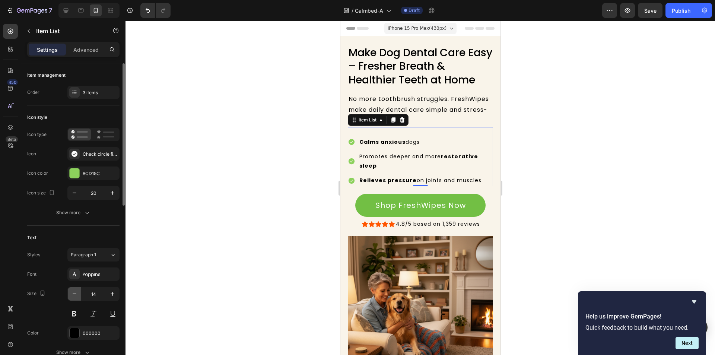
click at [77, 297] on button "button" at bounding box center [74, 293] width 13 height 13
type input "13"
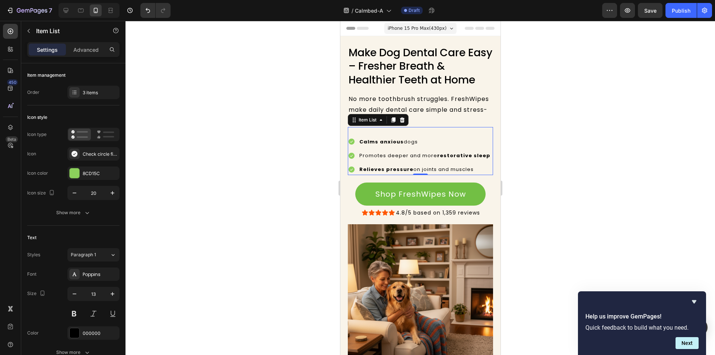
click at [213, 248] on div at bounding box center [419, 188] width 589 height 334
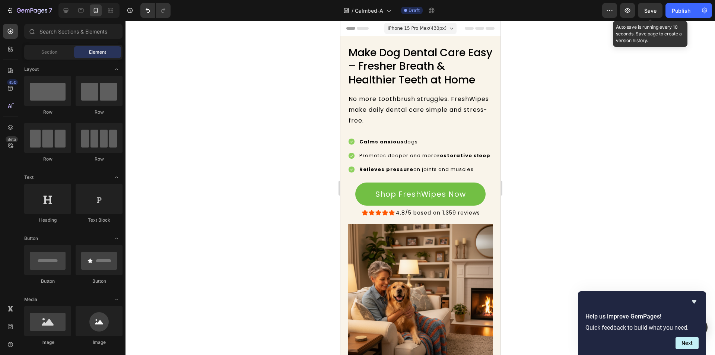
click at [649, 7] on span "Save" at bounding box center [650, 10] width 12 height 6
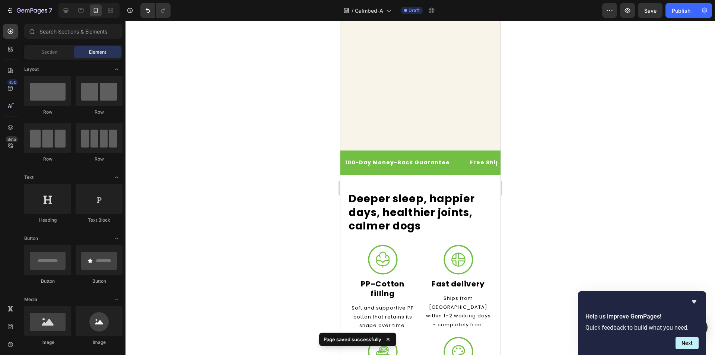
scroll to position [382, 0]
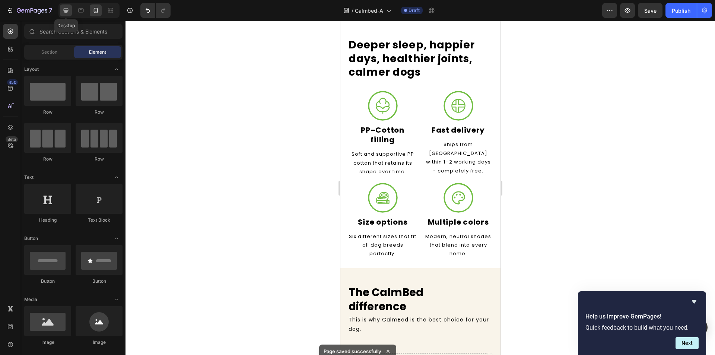
click at [66, 10] on icon at bounding box center [66, 10] width 5 height 5
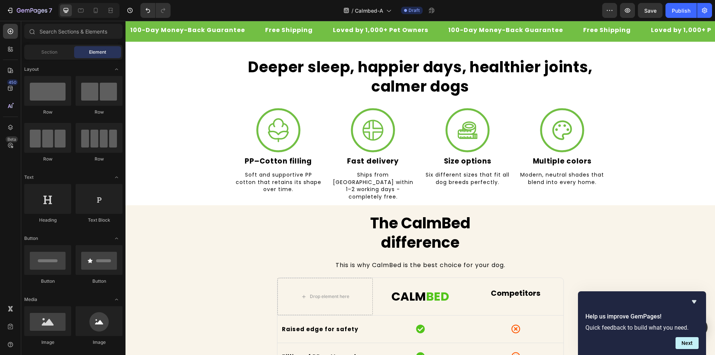
scroll to position [344, 0]
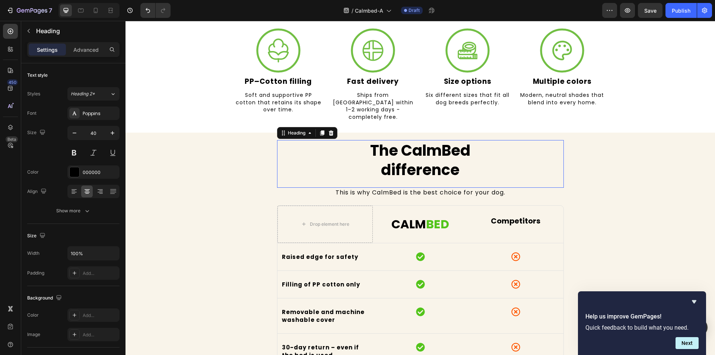
click at [426, 157] on h2 "The CalmBed difference" at bounding box center [420, 160] width 287 height 40
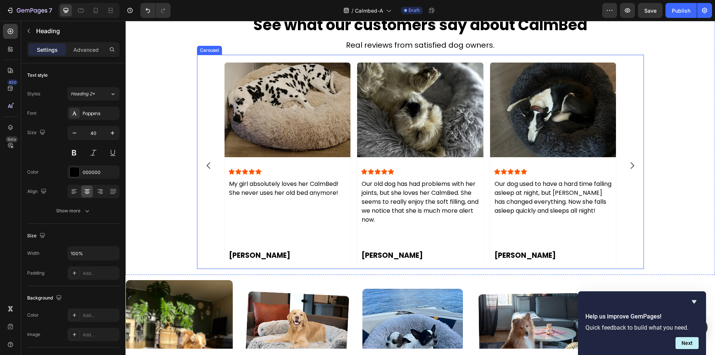
scroll to position [1265, 0]
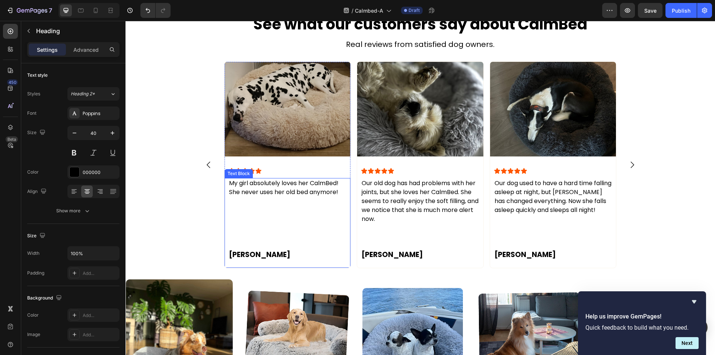
click at [239, 235] on p at bounding box center [287, 236] width 117 height 9
click at [239, 235] on p "Rich Text Editor. Editing area: main" at bounding box center [287, 236] width 117 height 9
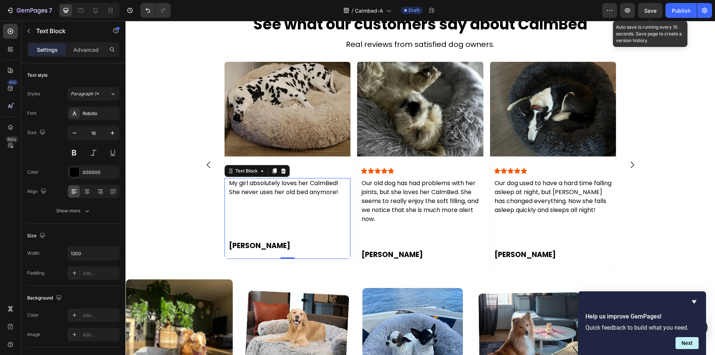
click at [646, 7] on span "Save" at bounding box center [650, 10] width 12 height 6
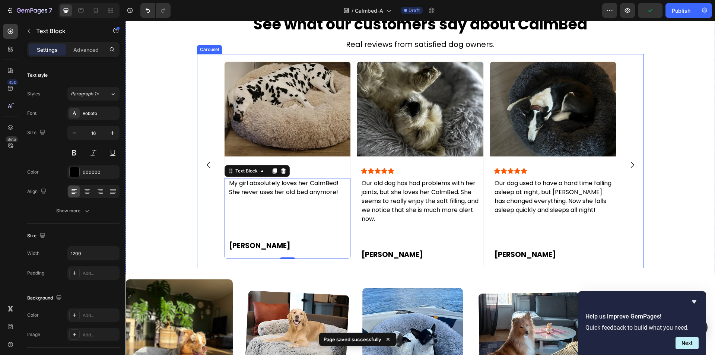
click at [630, 165] on icon "Carousel Next Arrow" at bounding box center [631, 165] width 3 height 6
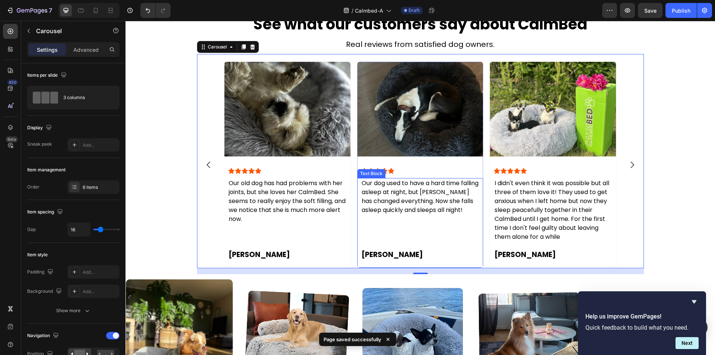
click at [367, 237] on p at bounding box center [419, 236] width 117 height 9
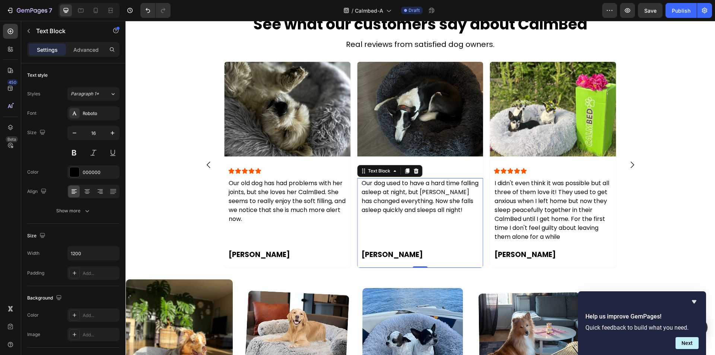
click at [367, 237] on p "Rich Text Editor. Editing area: main" at bounding box center [419, 236] width 117 height 9
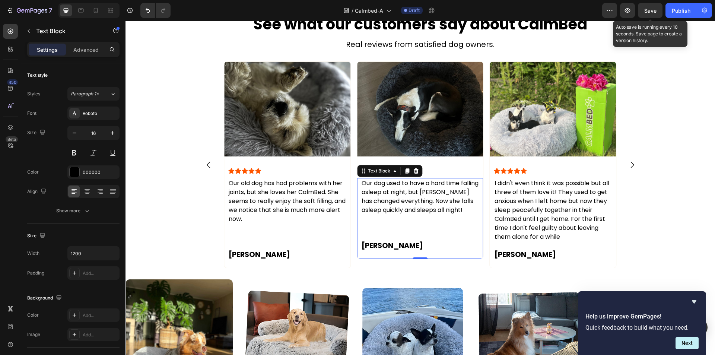
click at [655, 8] on span "Save" at bounding box center [650, 10] width 12 height 6
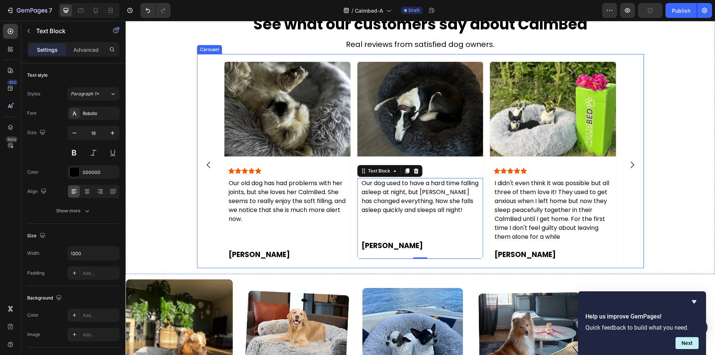
click at [629, 164] on icon "Carousel Next Arrow" at bounding box center [631, 164] width 9 height 9
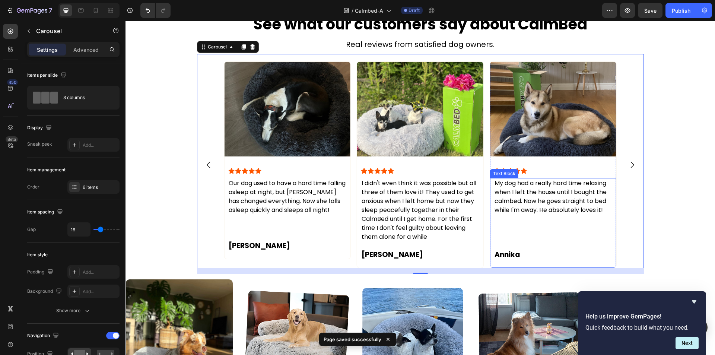
click at [501, 224] on p at bounding box center [552, 227] width 117 height 9
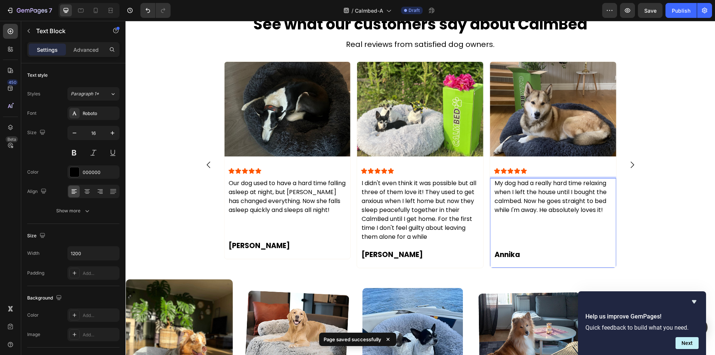
click at [501, 224] on p "Rich Text Editor. Editing area: main" at bounding box center [552, 227] width 117 height 9
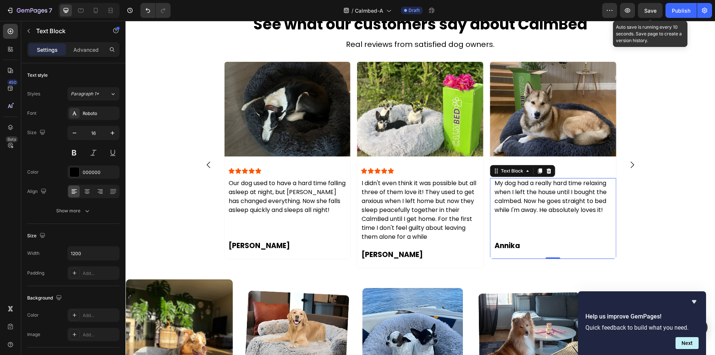
click at [649, 9] on span "Save" at bounding box center [650, 10] width 12 height 6
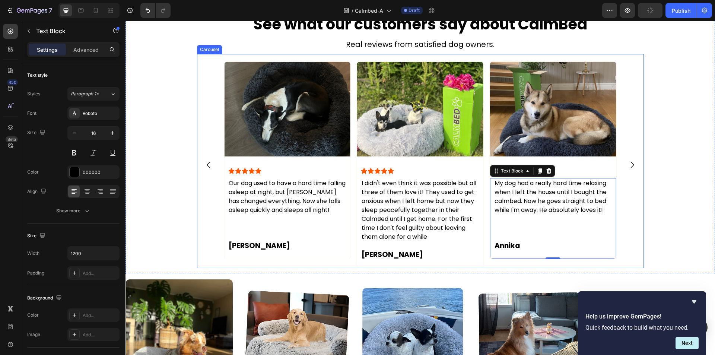
click at [628, 167] on icon "Carousel Next Arrow" at bounding box center [631, 164] width 9 height 9
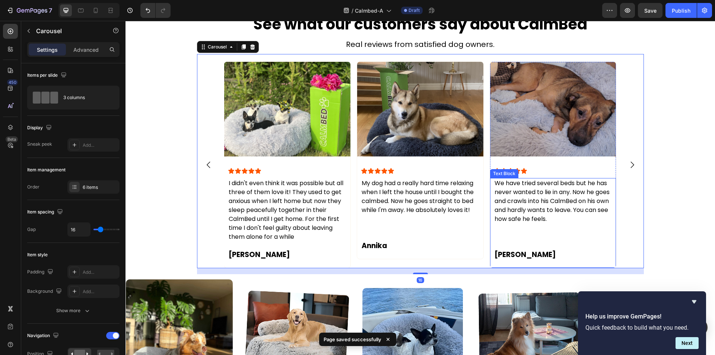
click at [503, 237] on p at bounding box center [552, 236] width 117 height 9
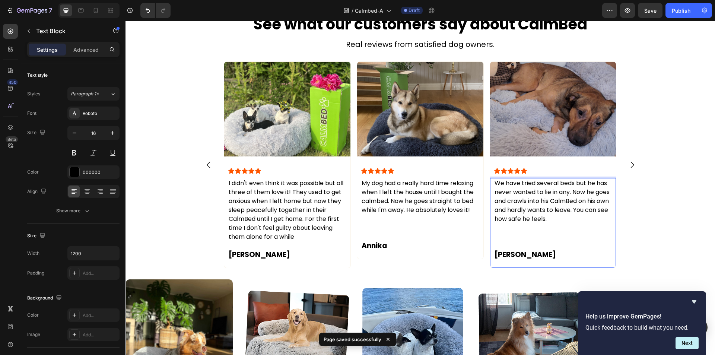
click at [503, 237] on p "Rich Text Editor. Editing area: main" at bounding box center [552, 236] width 117 height 9
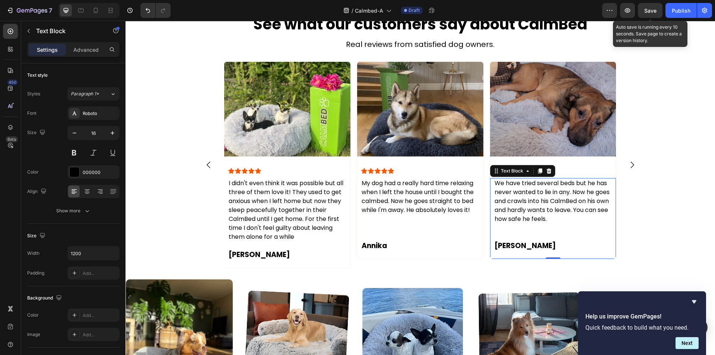
click at [651, 13] on span "Save" at bounding box center [650, 10] width 12 height 6
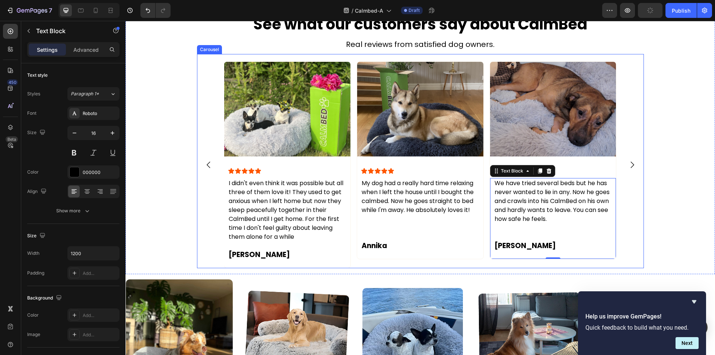
click at [627, 160] on icon "Carousel Next Arrow" at bounding box center [631, 164] width 9 height 9
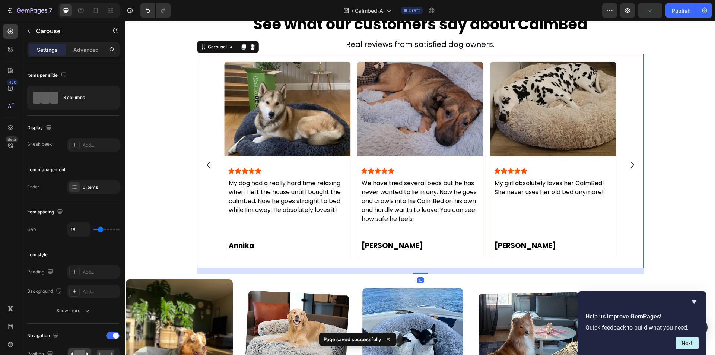
click at [627, 160] on icon "Carousel Next Arrow" at bounding box center [631, 164] width 9 height 9
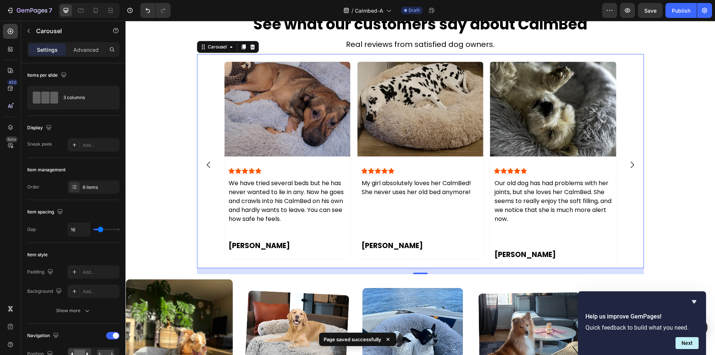
click at [627, 160] on icon "Carousel Next Arrow" at bounding box center [631, 164] width 9 height 9
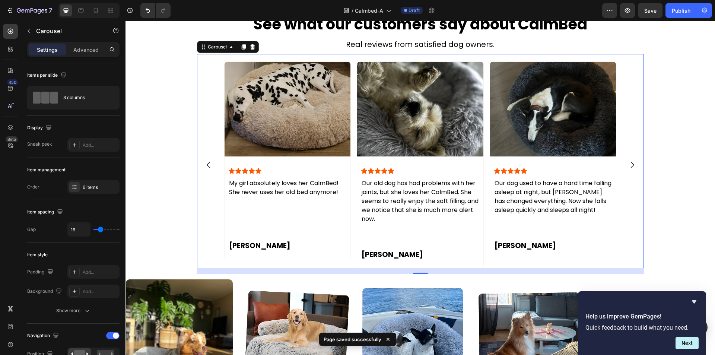
click at [627, 160] on icon "Carousel Next Arrow" at bounding box center [631, 164] width 9 height 9
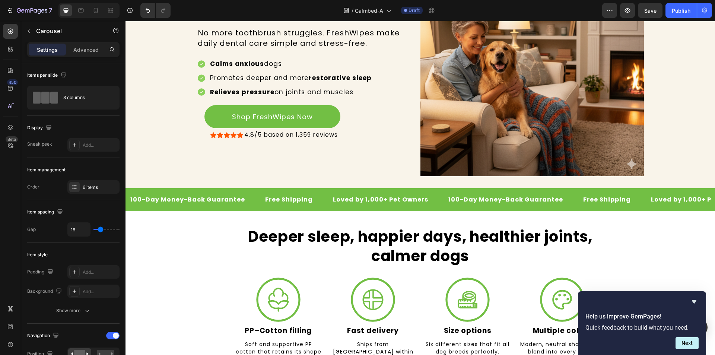
scroll to position [0, 0]
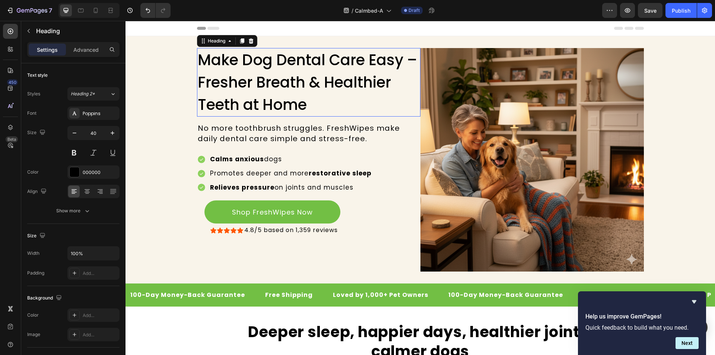
click at [274, 68] on h2 "Make Dog Dental Care Easy – Fresher Breath & Healthier Teeth at Home" at bounding box center [308, 82] width 223 height 68
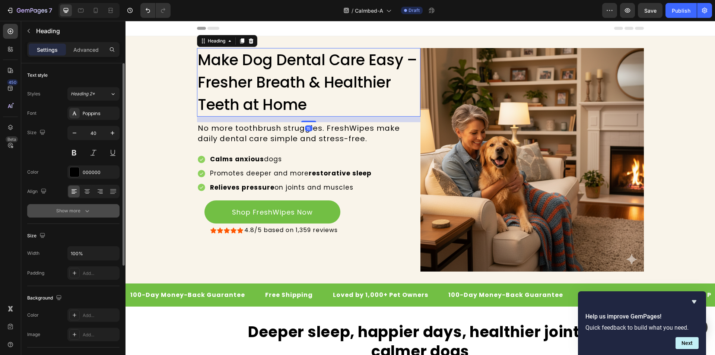
click at [87, 208] on icon "button" at bounding box center [86, 210] width 7 height 7
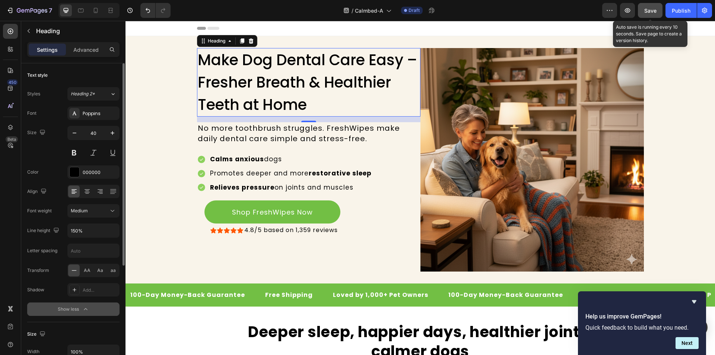
click at [653, 5] on button "Save" at bounding box center [650, 10] width 25 height 15
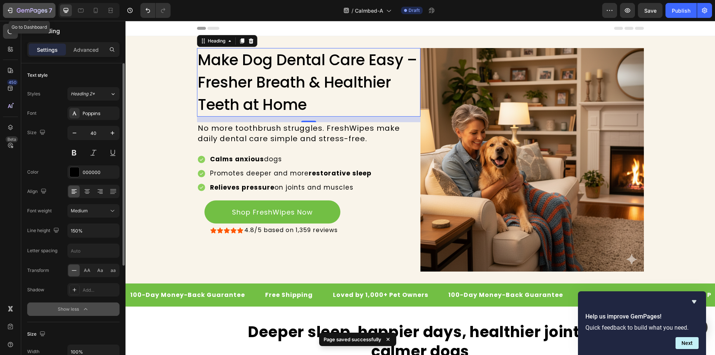
click at [11, 11] on icon "button" at bounding box center [9, 10] width 7 height 7
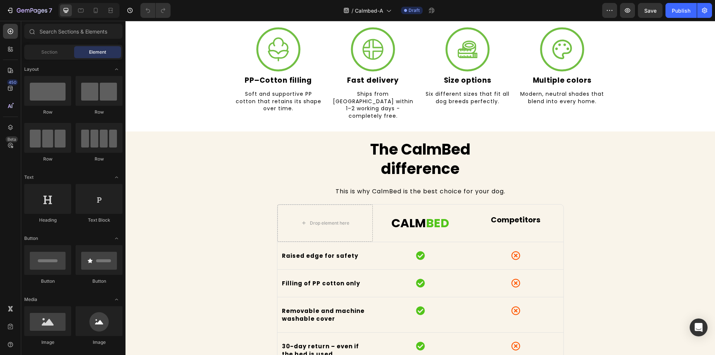
scroll to position [409, 0]
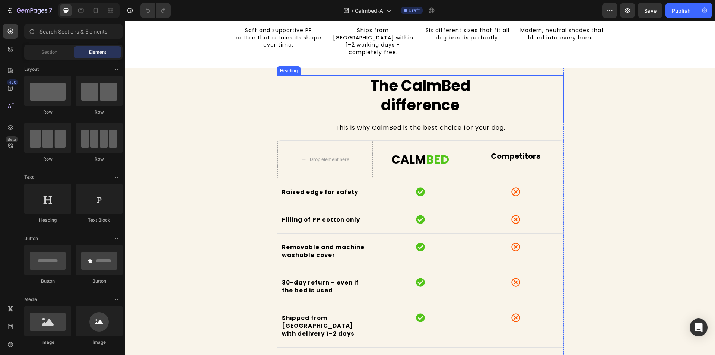
click at [378, 98] on h2 "The CalmBed difference" at bounding box center [420, 95] width 287 height 40
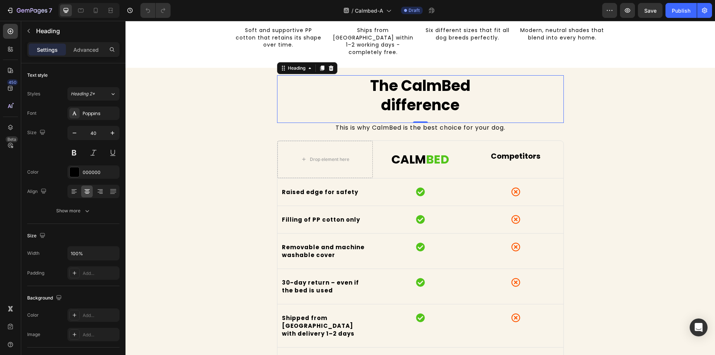
click at [378, 98] on p "The CalmBed difference" at bounding box center [420, 95] width 285 height 39
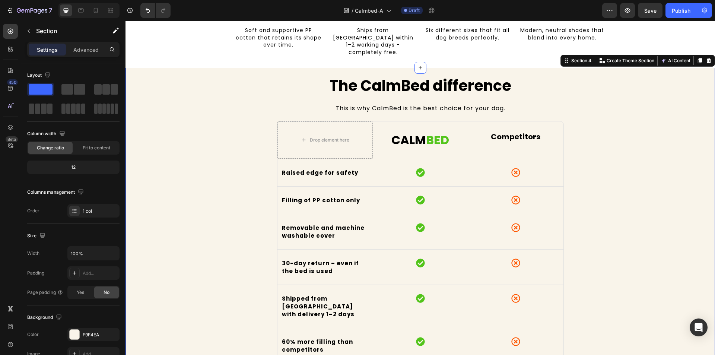
click at [657, 99] on div "The CalmBed difference Heading This is why CalmBed is the best choice for your …" at bounding box center [419, 287] width 589 height 439
click at [648, 9] on span "Save" at bounding box center [650, 10] width 12 height 6
click at [15, 12] on div "7" at bounding box center [29, 10] width 46 height 9
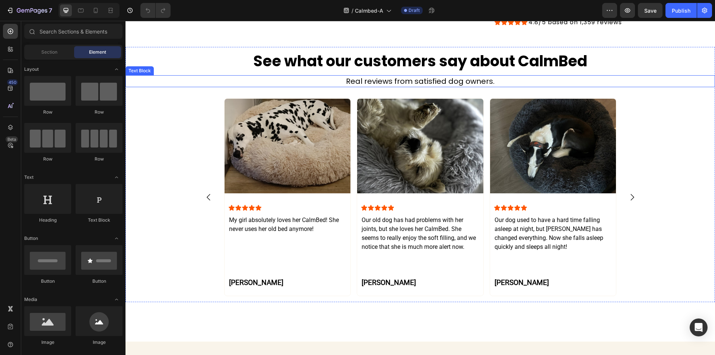
scroll to position [1126, 0]
click at [399, 86] on p "Real reviews from satisfied dog owners." at bounding box center [420, 81] width 445 height 10
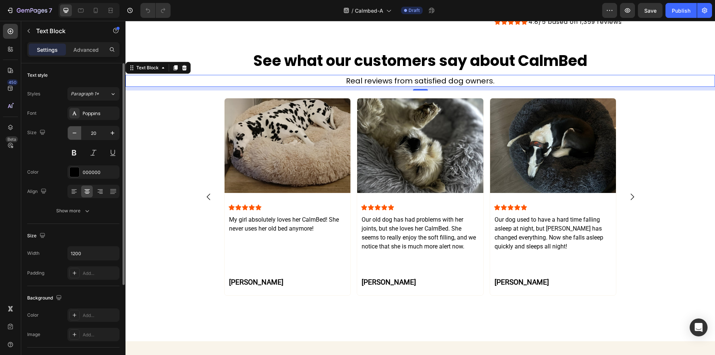
click at [72, 131] on icon "button" at bounding box center [74, 132] width 7 height 7
type input "19"
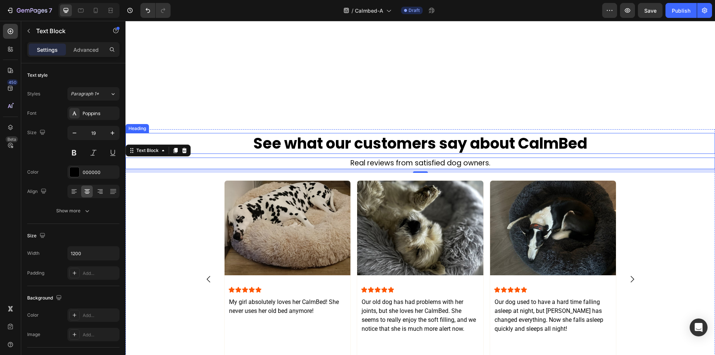
scroll to position [1299, 0]
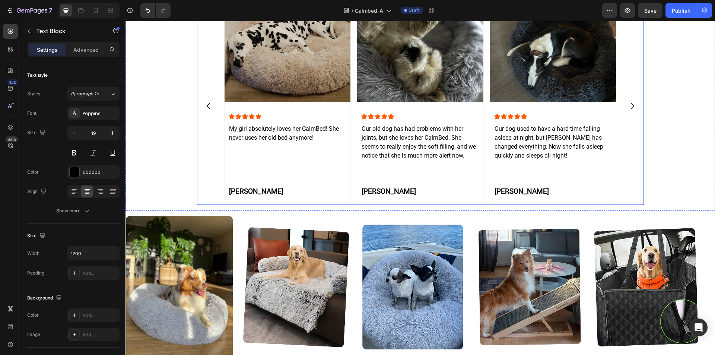
click at [628, 113] on button "Carousel Next Arrow" at bounding box center [631, 105] width 21 height 21
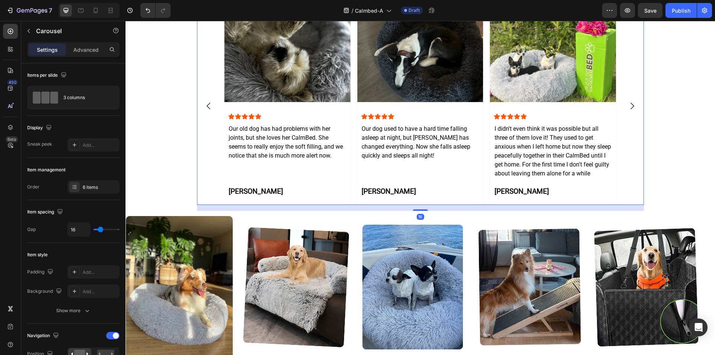
click at [628, 113] on button "Carousel Next Arrow" at bounding box center [631, 105] width 21 height 21
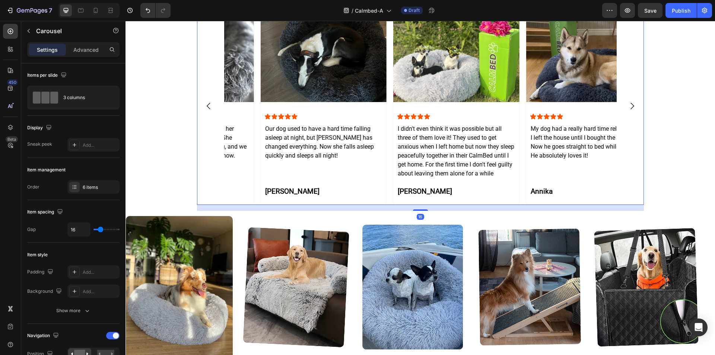
click at [628, 113] on button "Carousel Next Arrow" at bounding box center [631, 105] width 21 height 21
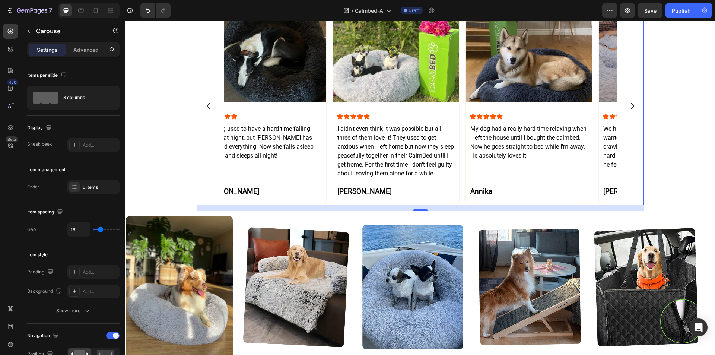
click at [628, 113] on button "Carousel Next Arrow" at bounding box center [631, 105] width 21 height 21
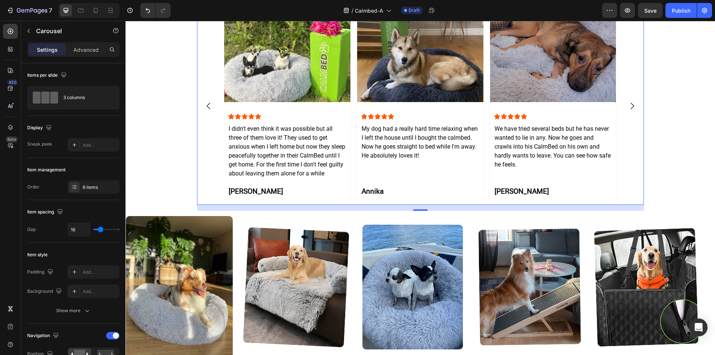
click at [628, 113] on button "Carousel Next Arrow" at bounding box center [631, 105] width 21 height 21
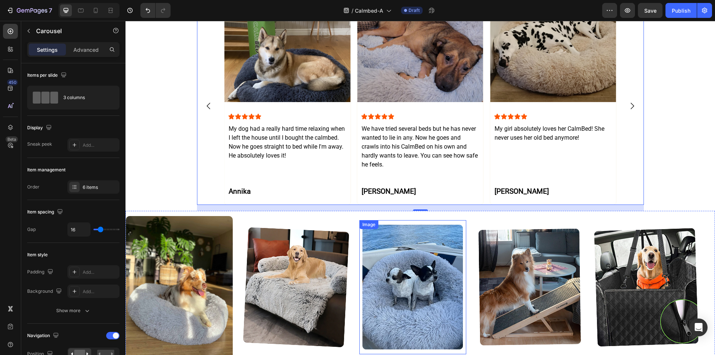
scroll to position [1440, 0]
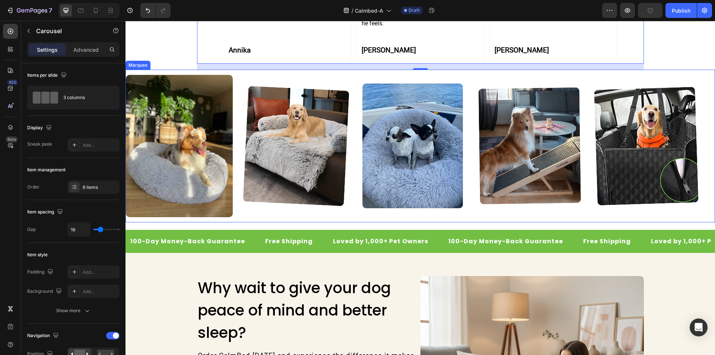
click at [331, 216] on div "Image Image Image Image Image" at bounding box center [418, 145] width 584 height 151
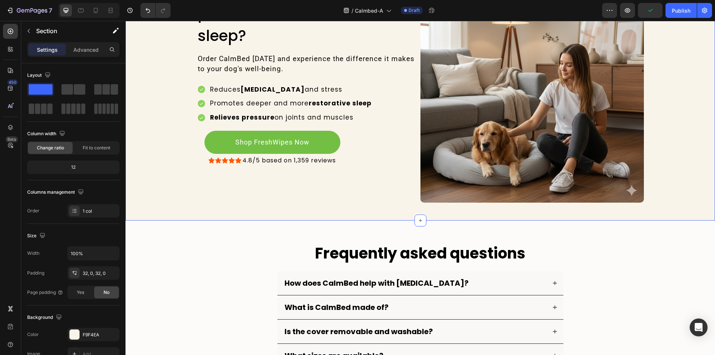
scroll to position [1875, 0]
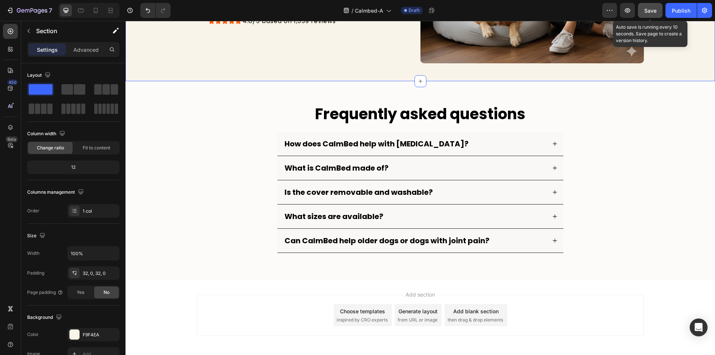
click at [655, 10] on span "Save" at bounding box center [650, 10] width 12 height 6
click at [651, 12] on span "Save" at bounding box center [650, 10] width 12 height 6
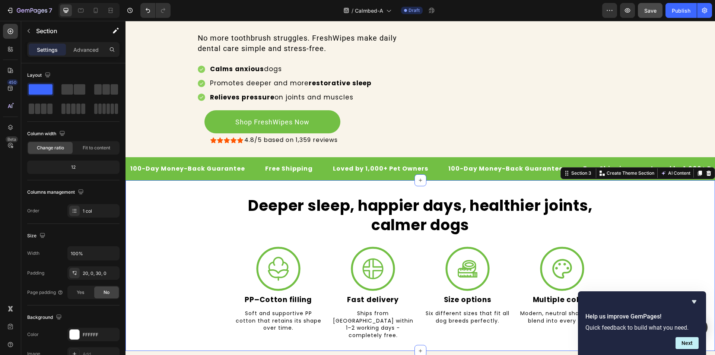
scroll to position [0, 0]
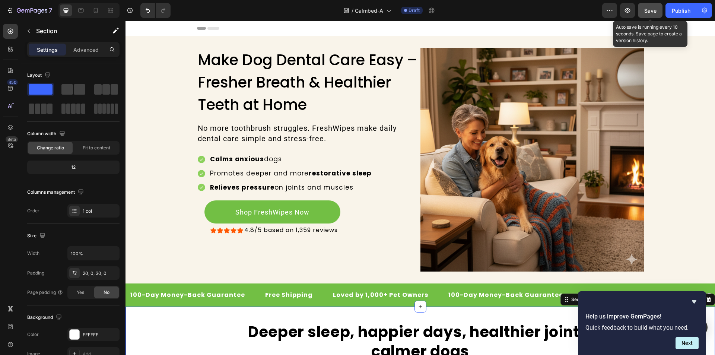
click at [652, 15] on button "Save" at bounding box center [650, 10] width 25 height 15
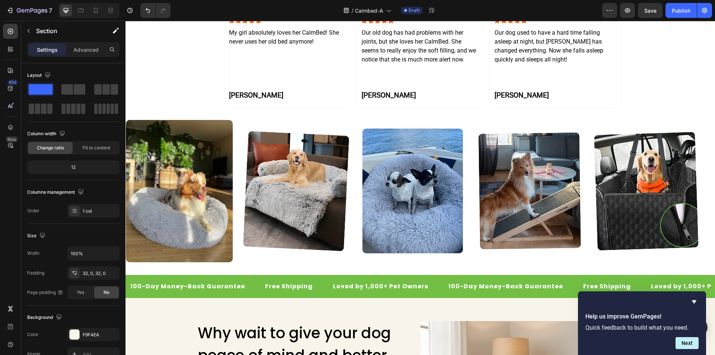
scroll to position [1445, 0]
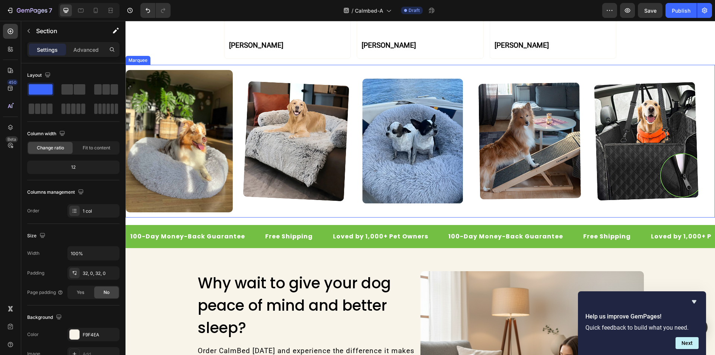
click at [469, 116] on div "Image" at bounding box center [417, 141] width 117 height 134
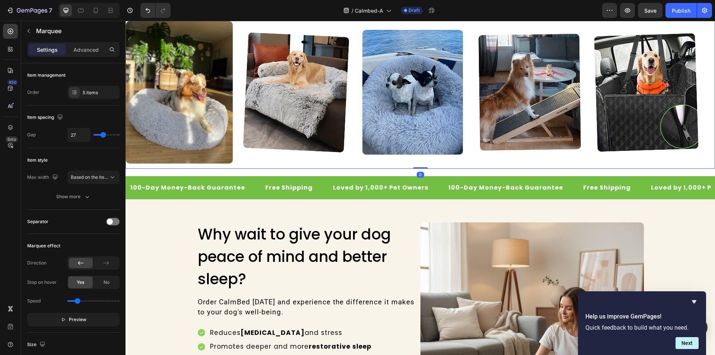
scroll to position [1530, 0]
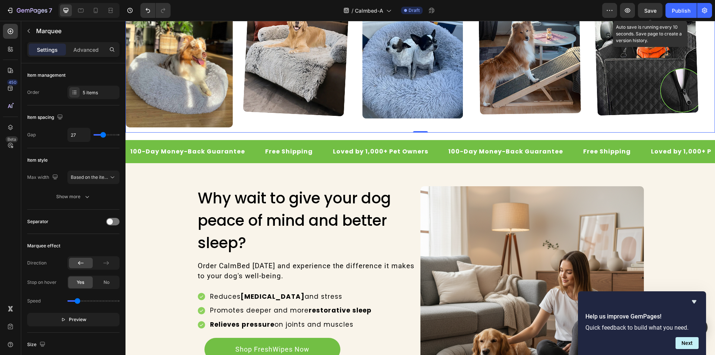
click at [648, 9] on span "Save" at bounding box center [650, 10] width 12 height 6
click at [331, 140] on div "100-Day Money-Back Guarantee Text Block Free Shipping Text Block Loved by 1,000…" at bounding box center [419, 151] width 589 height 23
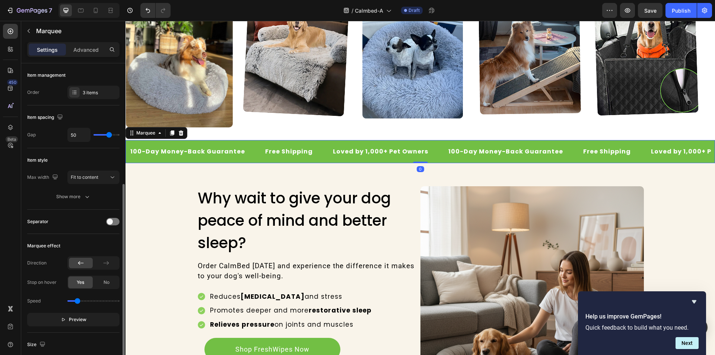
scroll to position [90, 0]
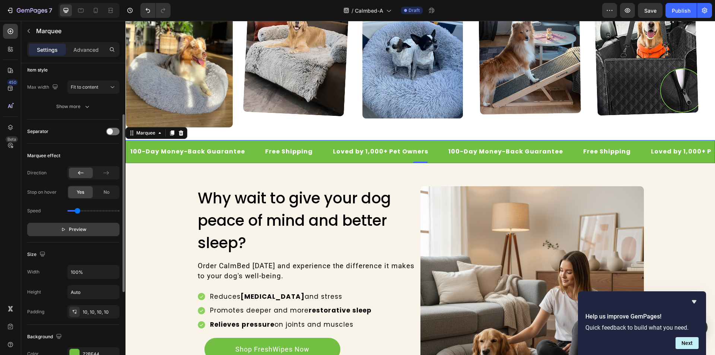
click at [63, 232] on p "Preview" at bounding box center [74, 229] width 26 height 7
click at [63, 232] on p "Pause" at bounding box center [73, 229] width 21 height 7
click at [64, 229] on icon "button" at bounding box center [63, 229] width 5 height 5
click at [64, 229] on icon "button" at bounding box center [65, 229] width 5 height 5
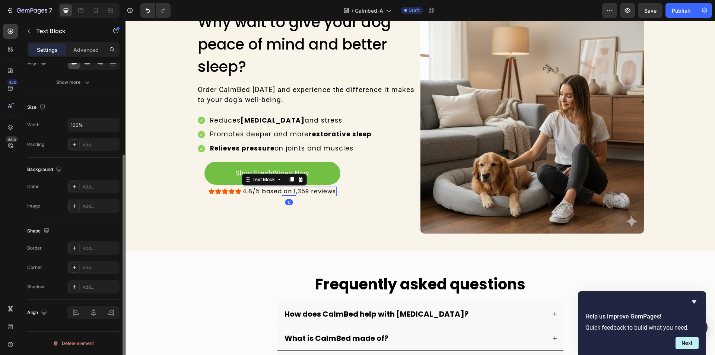
scroll to position [0, 0]
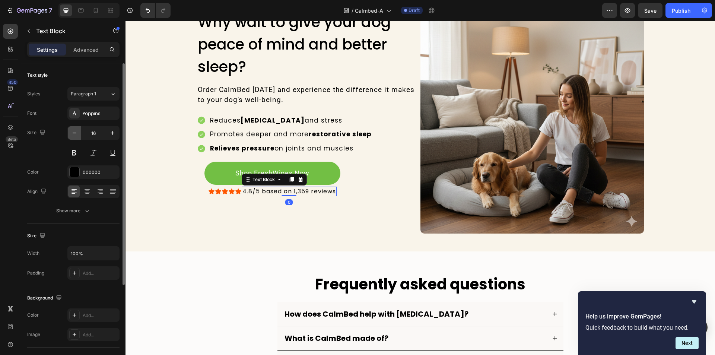
click at [76, 131] on icon "button" at bounding box center [74, 132] width 7 height 7
type input "15"
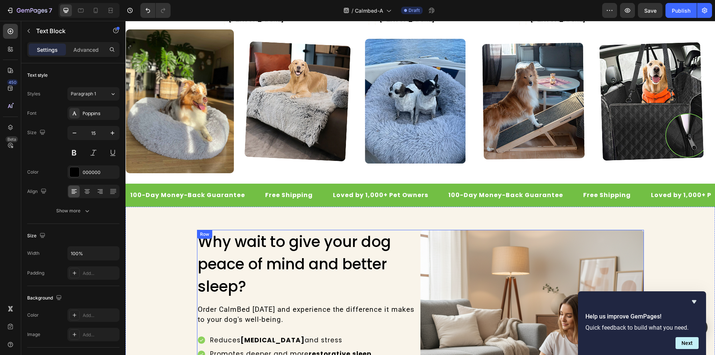
scroll to position [1482, 0]
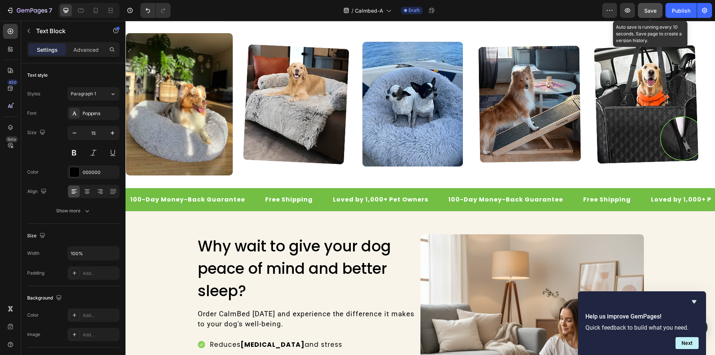
click at [646, 15] on button "Save" at bounding box center [650, 10] width 25 height 15
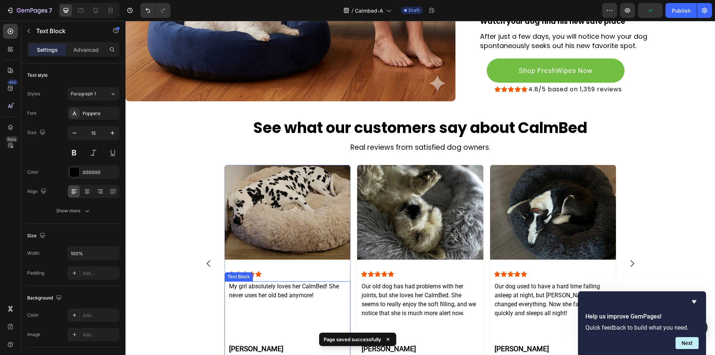
scroll to position [1060, 0]
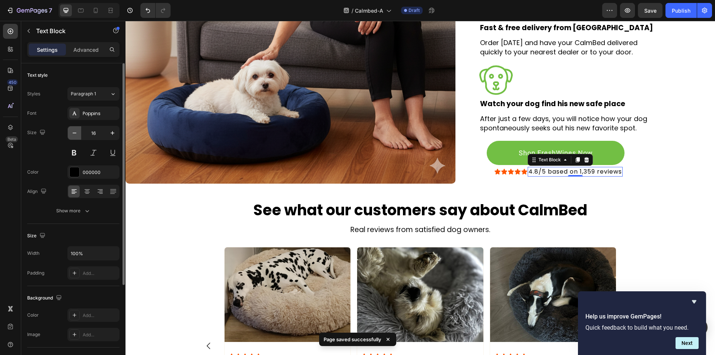
click at [79, 135] on button "button" at bounding box center [74, 132] width 13 height 13
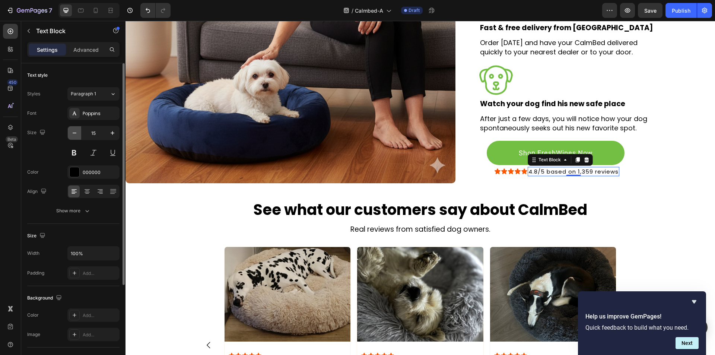
click at [79, 135] on button "button" at bounding box center [74, 132] width 13 height 13
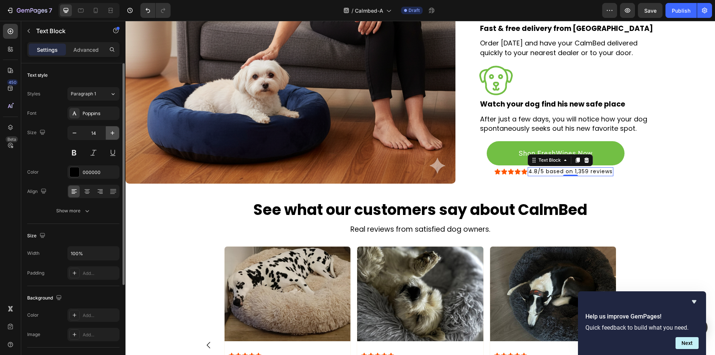
click at [112, 131] on icon "button" at bounding box center [112, 132] width 7 height 7
type input "15"
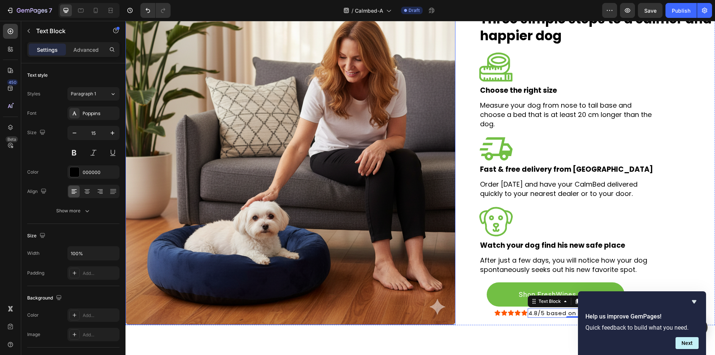
scroll to position [703, 0]
